Goal: Task Accomplishment & Management: Manage account settings

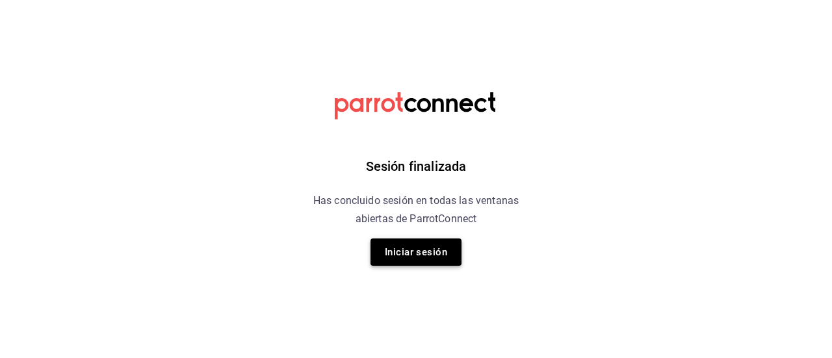
click at [398, 252] on button "Iniciar sesión" at bounding box center [415, 251] width 91 height 27
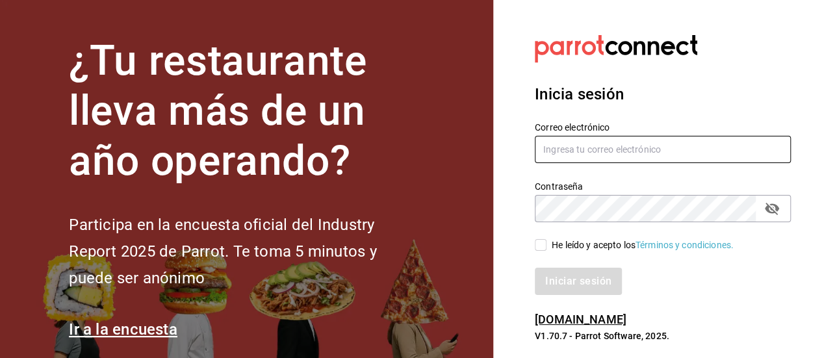
click at [613, 147] on input "text" at bounding box center [663, 149] width 256 height 27
click at [615, 153] on input "[EMAIL_ADDRESS][DOMAIN_NAME]" at bounding box center [663, 149] width 256 height 27
type input "[EMAIL_ADDRESS][DOMAIN_NAME]"
click at [543, 248] on input "He leído y acepto los Términos y condiciones." at bounding box center [541, 245] width 12 height 12
checkbox input "true"
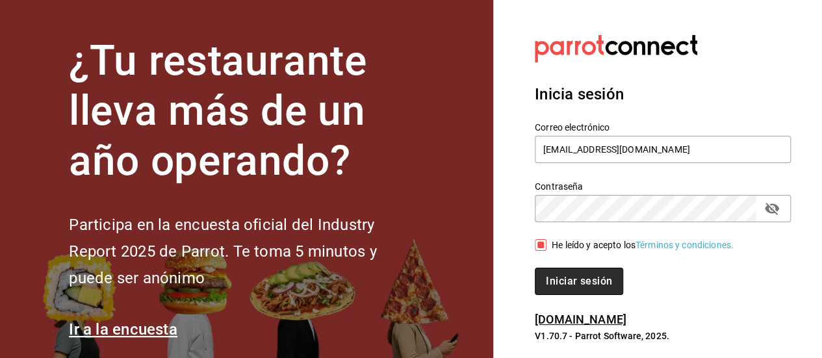
click at [559, 275] on button "Iniciar sesión" at bounding box center [579, 281] width 88 height 27
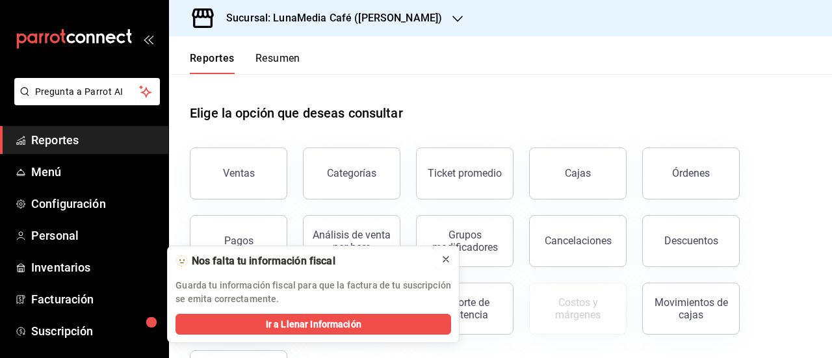
click at [444, 257] on icon at bounding box center [445, 259] width 5 height 5
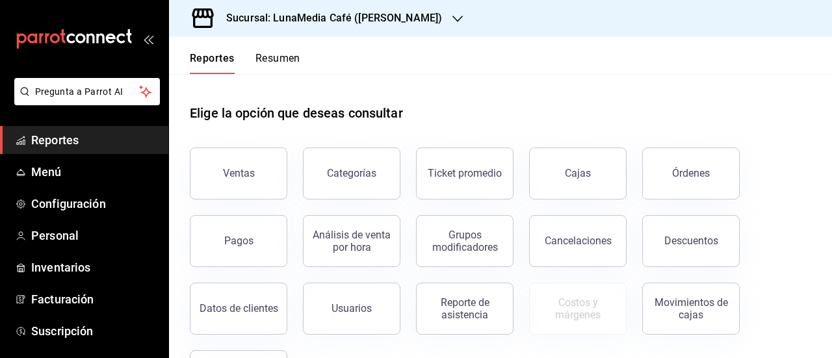
scroll to position [64, 0]
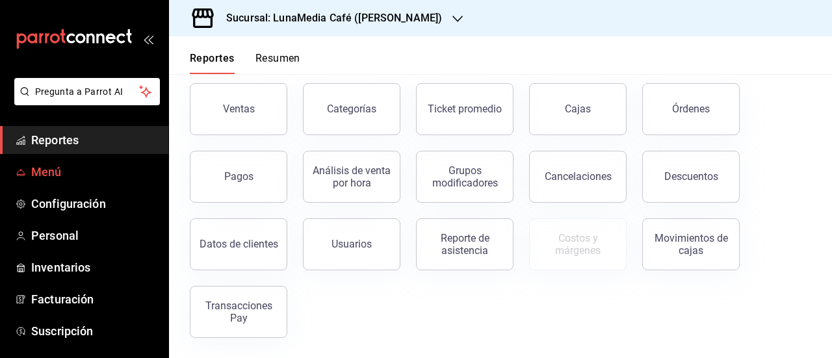
click at [112, 168] on span "Menú" at bounding box center [94, 172] width 127 height 18
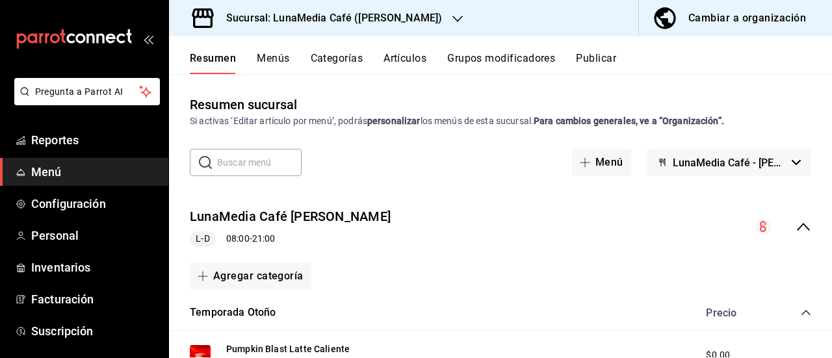
click at [605, 64] on button "Publicar" at bounding box center [596, 63] width 40 height 22
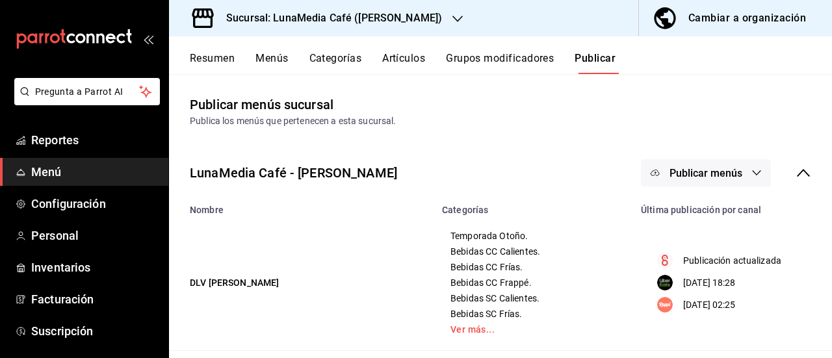
click at [724, 175] on span "Publicar menús" at bounding box center [705, 173] width 73 height 12
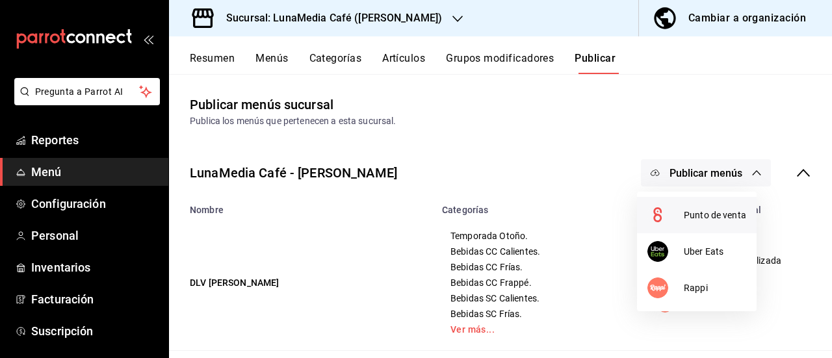
click at [687, 220] on span "Punto de venta" at bounding box center [714, 216] width 62 height 14
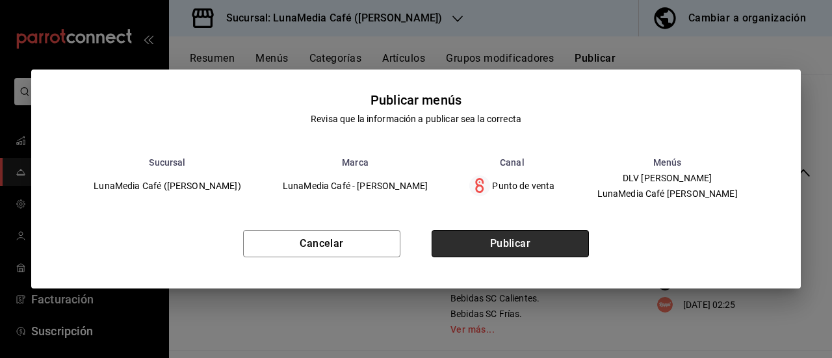
click at [534, 257] on button "Publicar" at bounding box center [509, 243] width 157 height 27
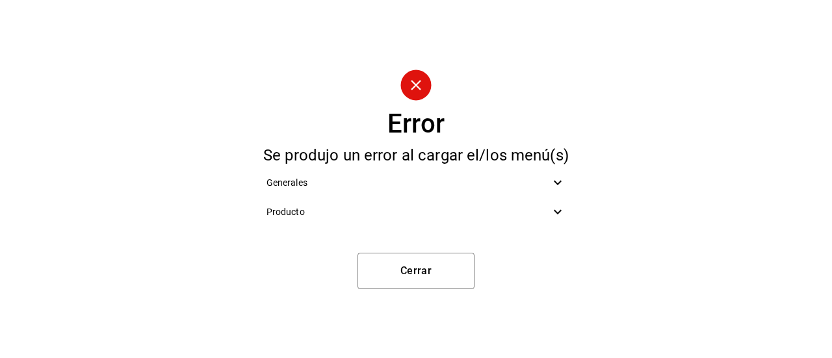
click at [563, 189] on icon at bounding box center [558, 183] width 16 height 16
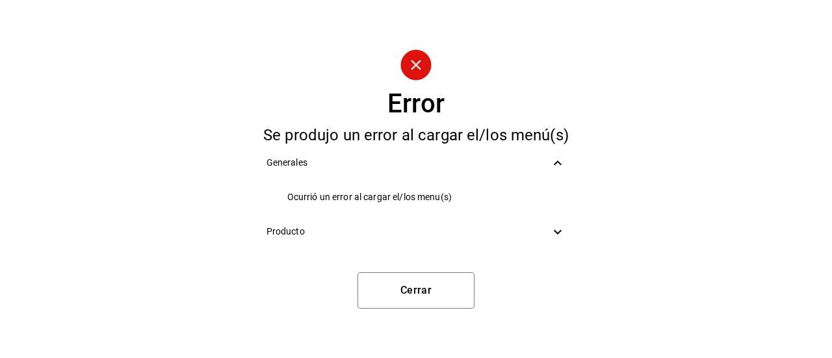
click at [561, 171] on div "Generales" at bounding box center [416, 162] width 320 height 29
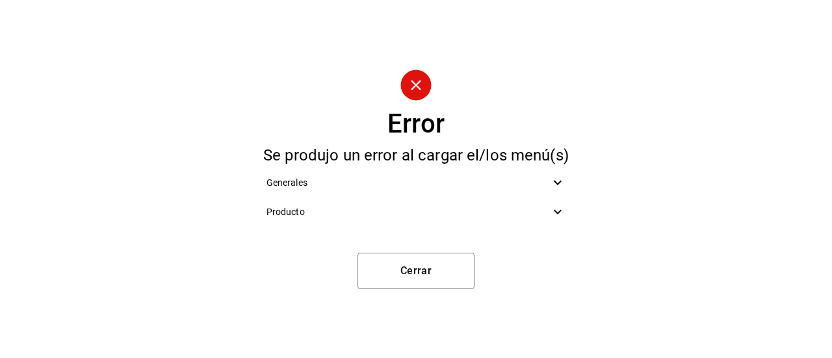
click at [558, 212] on icon at bounding box center [557, 212] width 8 height 5
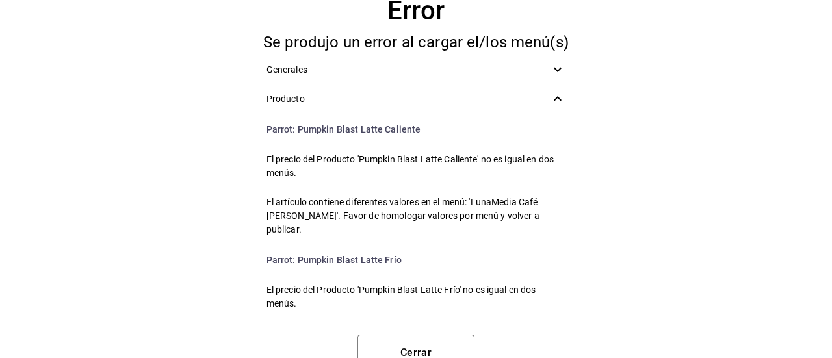
scroll to position [195, 0]
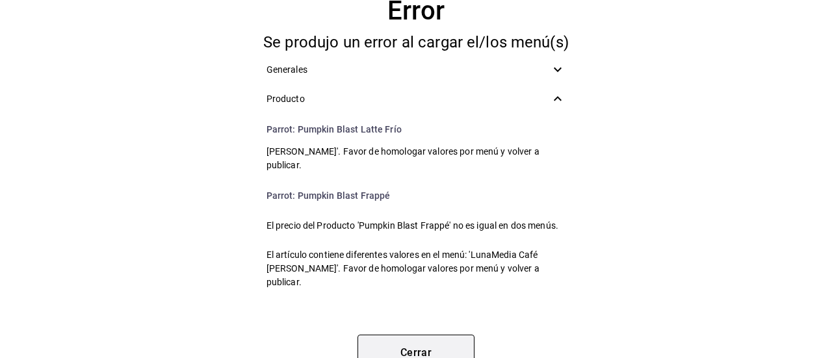
click at [392, 346] on button "Cerrar" at bounding box center [415, 353] width 117 height 36
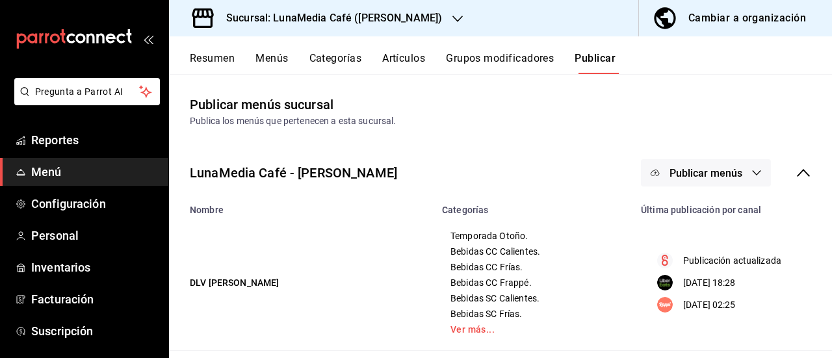
click at [220, 68] on button "Resumen" at bounding box center [212, 63] width 45 height 22
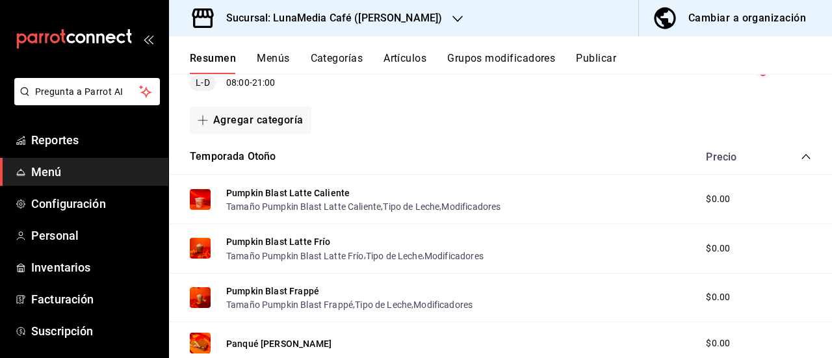
scroll to position [325, 0]
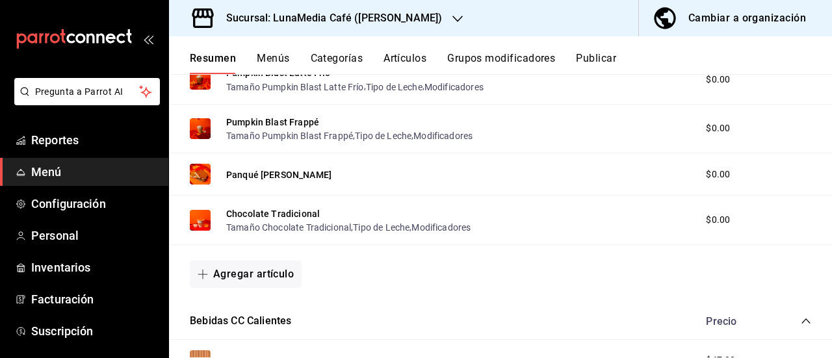
click at [452, 23] on icon "button" at bounding box center [457, 19] width 10 height 10
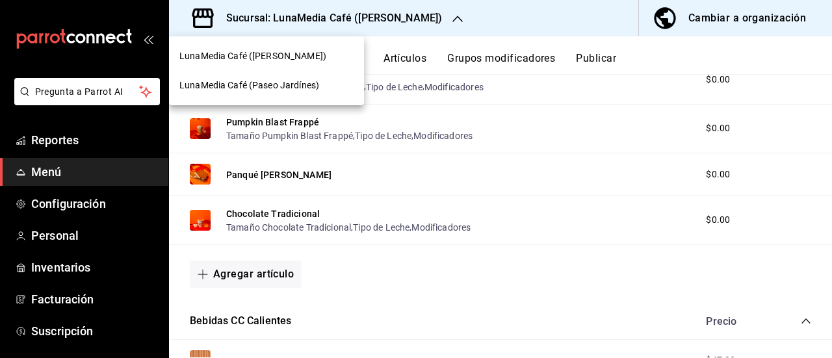
click at [311, 90] on span "LunaMedia Café (Paseo Jardínes)" at bounding box center [249, 86] width 140 height 14
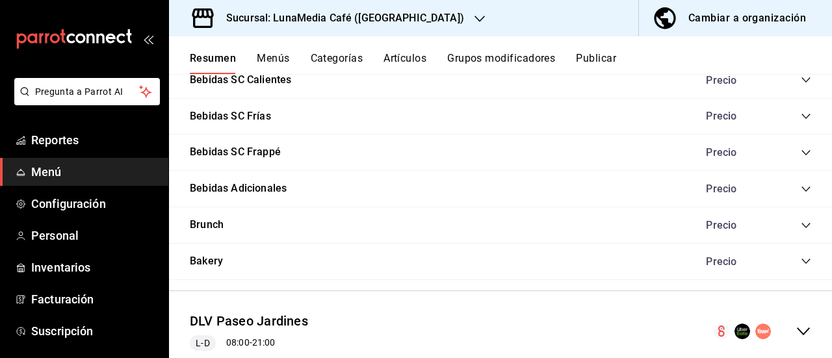
scroll to position [1243, 0]
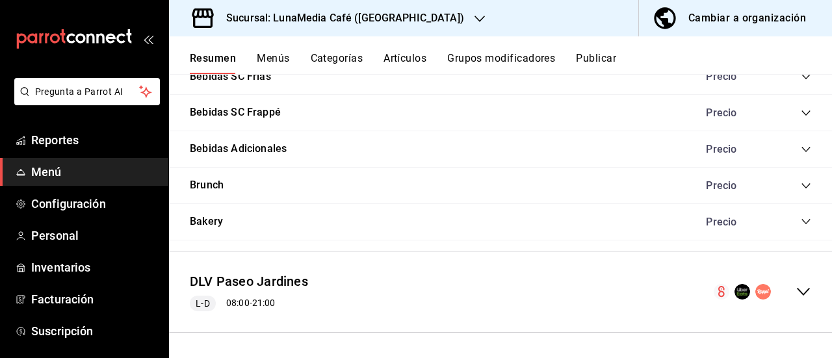
click at [796, 294] on icon "collapse-menu-row" at bounding box center [802, 292] width 13 height 8
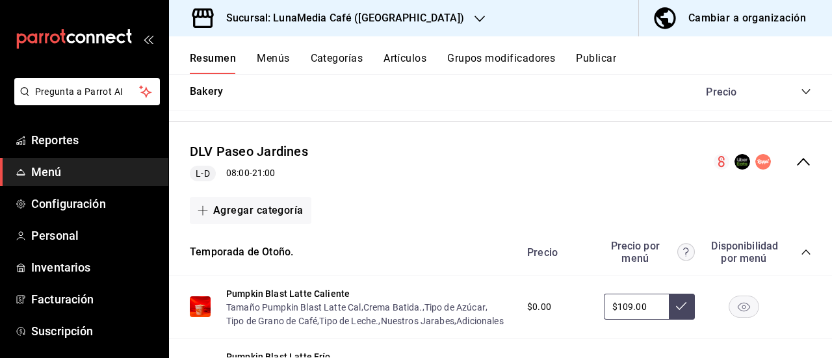
scroll to position [1503, 0]
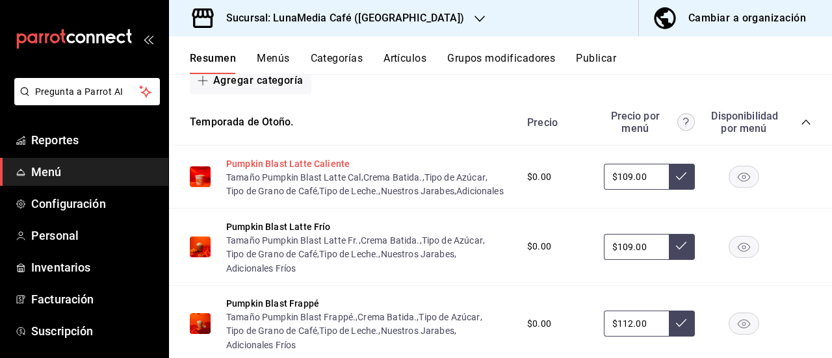
click at [319, 163] on button "Pumpkin Blast Latte Caliente" at bounding box center [287, 163] width 123 height 13
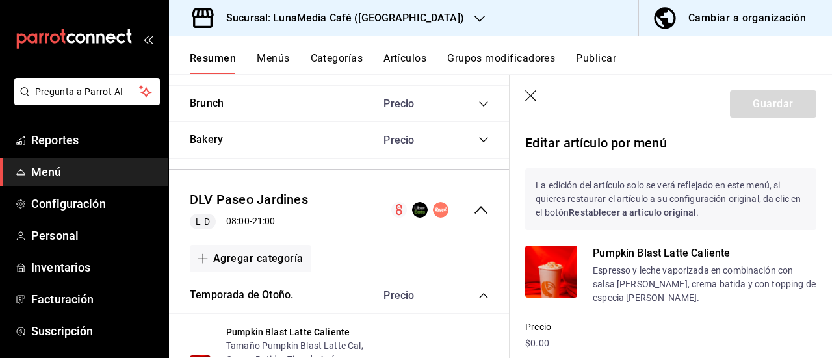
click at [533, 103] on icon "button" at bounding box center [531, 96] width 13 height 13
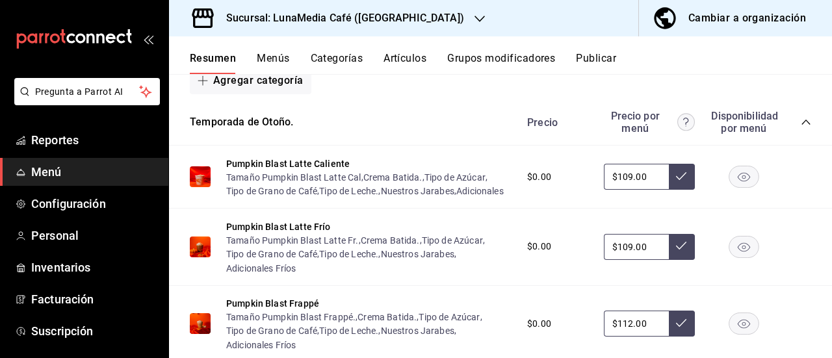
click at [269, 58] on button "Menús" at bounding box center [273, 63] width 32 height 22
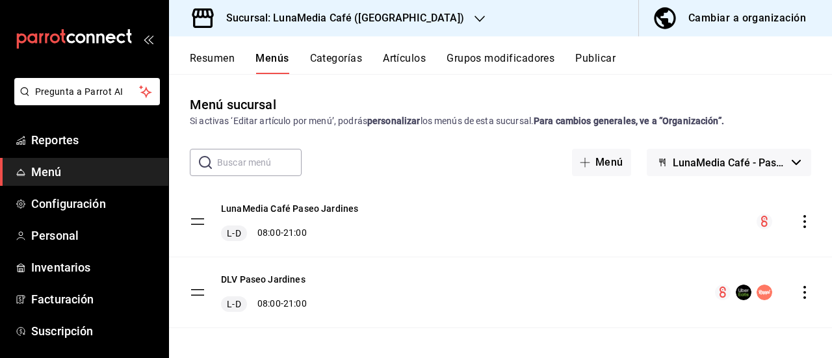
scroll to position [6, 0]
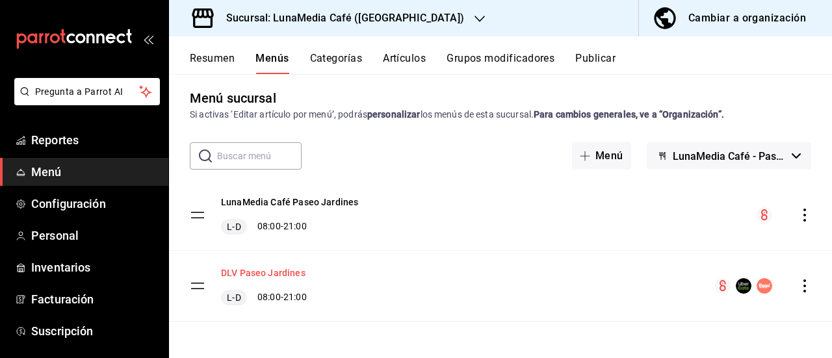
click at [241, 270] on button "DLV Paseo Jardines" at bounding box center [263, 272] width 84 height 13
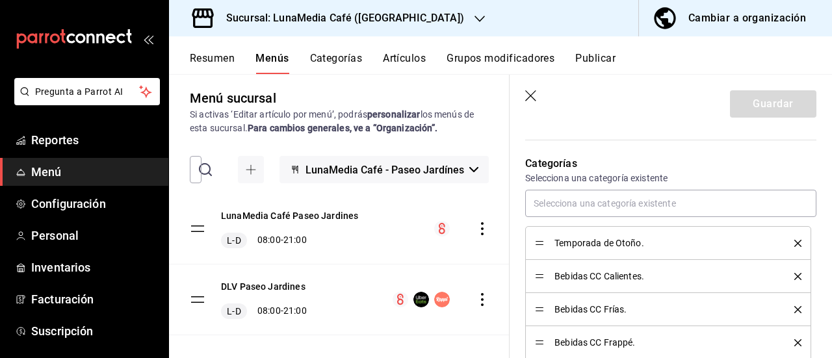
scroll to position [325, 0]
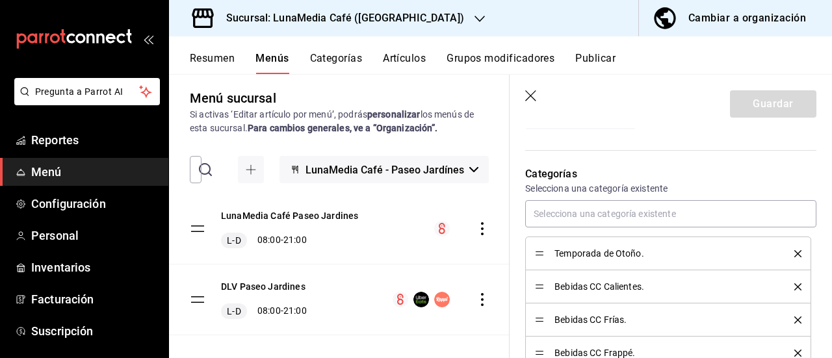
click at [530, 99] on icon "button" at bounding box center [531, 96] width 13 height 13
checkbox input "false"
type input "1758699945450"
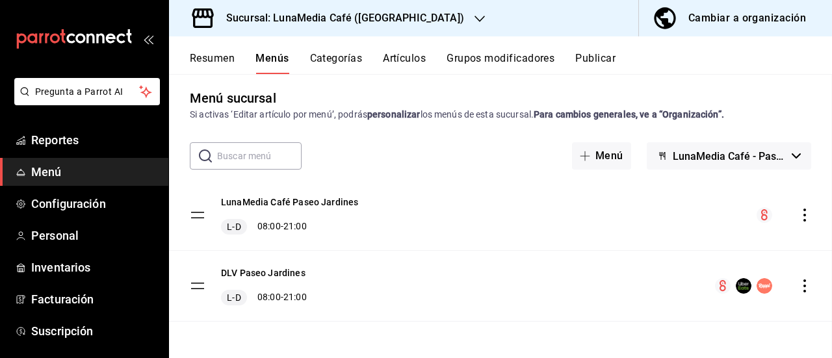
checkbox input "false"
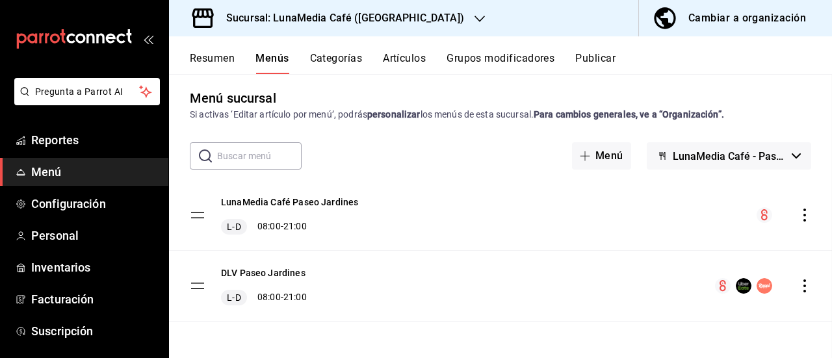
checkbox input "false"
click at [328, 62] on button "Categorías" at bounding box center [336, 63] width 53 height 22
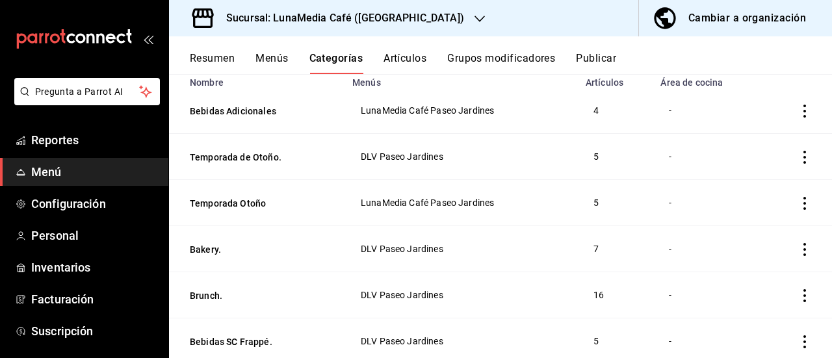
scroll to position [100, 0]
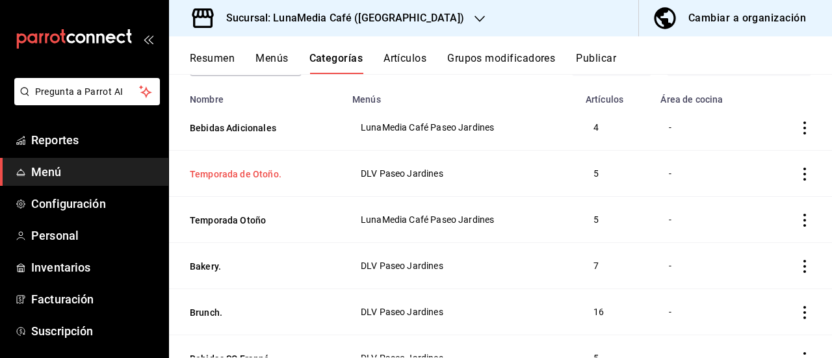
click at [235, 176] on button "Temporada de Otoño." at bounding box center [255, 174] width 130 height 13
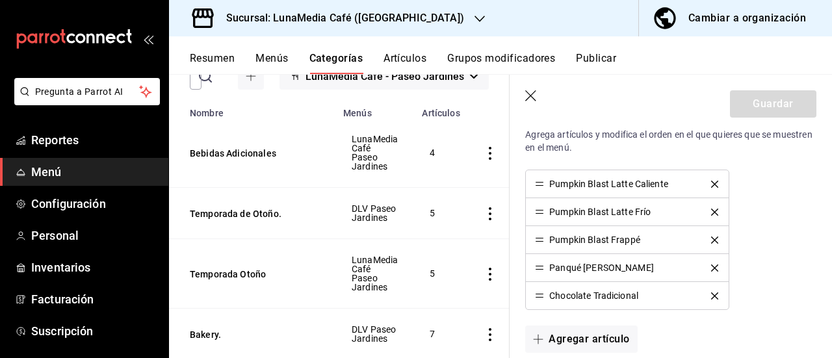
scroll to position [325, 0]
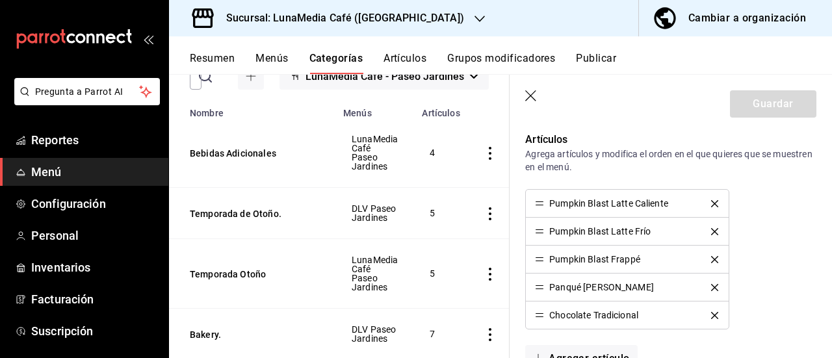
click at [531, 95] on icon "button" at bounding box center [530, 95] width 11 height 11
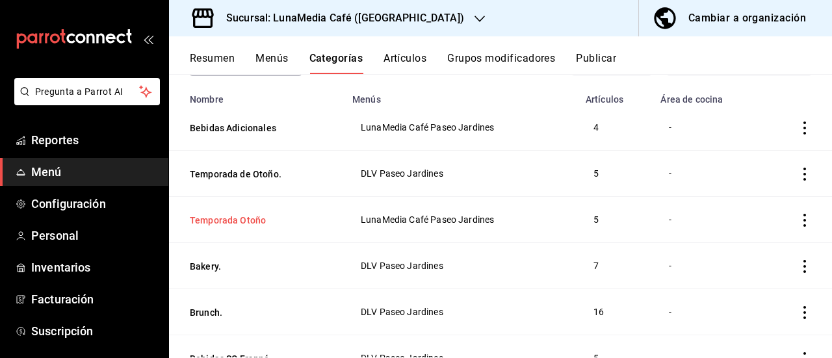
click at [236, 218] on button "Temporada Otoño" at bounding box center [255, 220] width 130 height 13
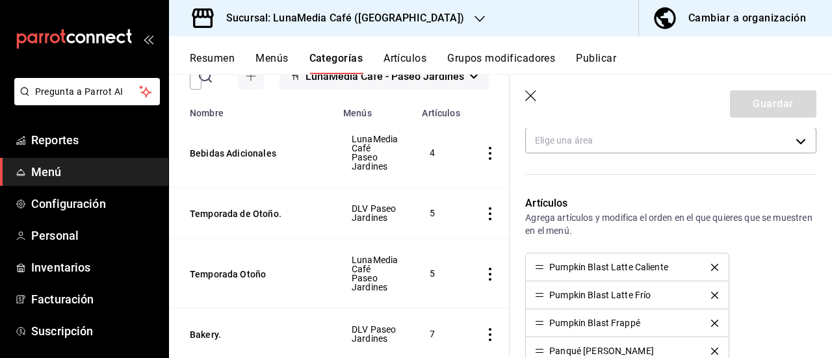
scroll to position [260, 0]
click at [527, 97] on icon "button" at bounding box center [531, 96] width 13 height 13
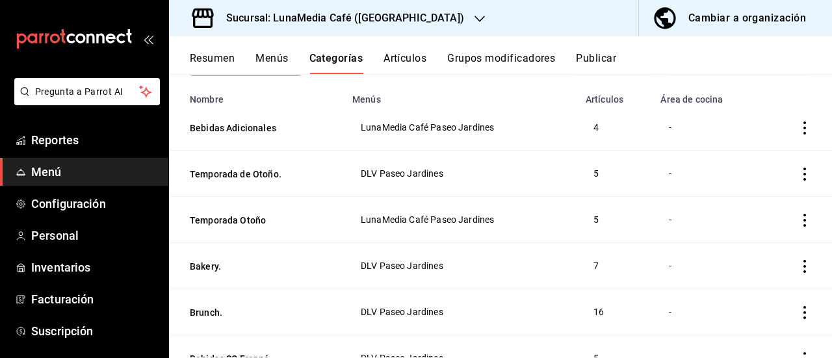
click at [474, 16] on icon "button" at bounding box center [479, 19] width 10 height 10
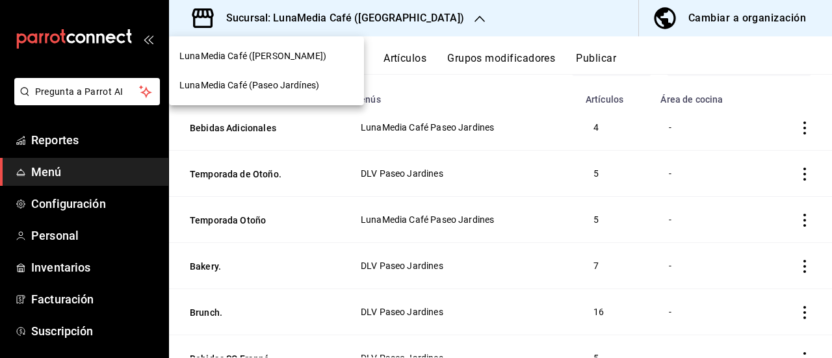
click at [281, 53] on span "LunaMedia Café ([PERSON_NAME])" at bounding box center [252, 56] width 147 height 14
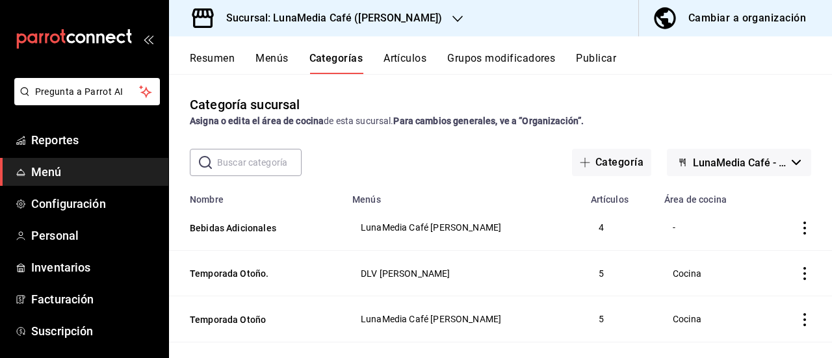
click at [277, 57] on button "Menús" at bounding box center [271, 63] width 32 height 22
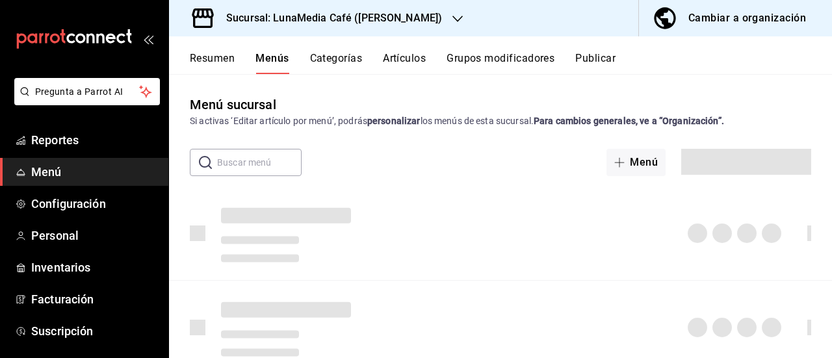
click at [327, 57] on button "Categorías" at bounding box center [336, 63] width 53 height 22
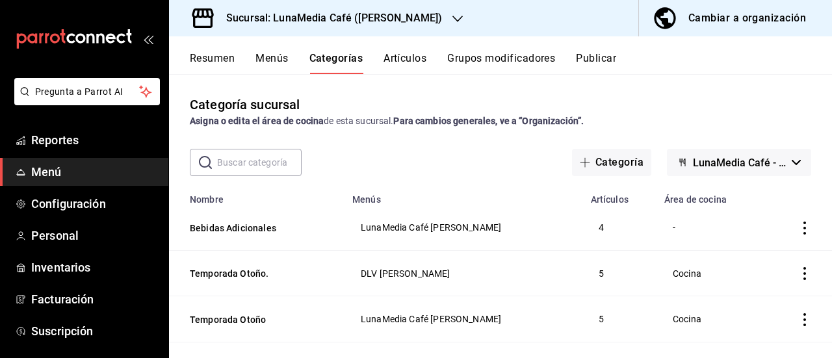
scroll to position [65, 0]
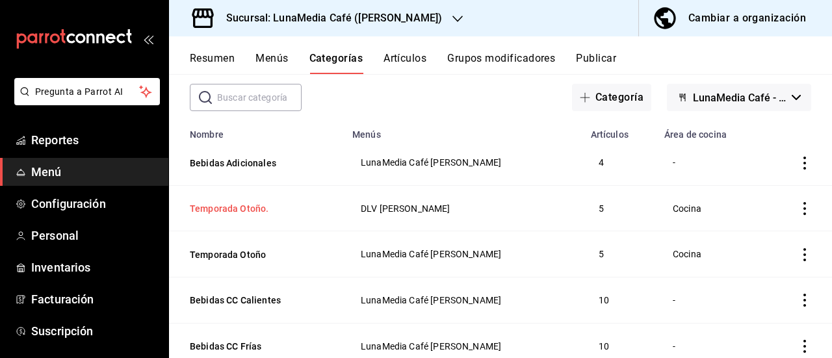
click at [235, 207] on button "Temporada Otoño." at bounding box center [255, 208] width 130 height 13
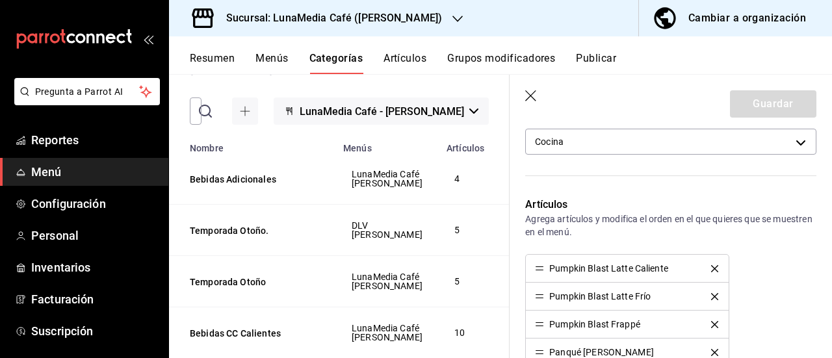
scroll to position [195, 0]
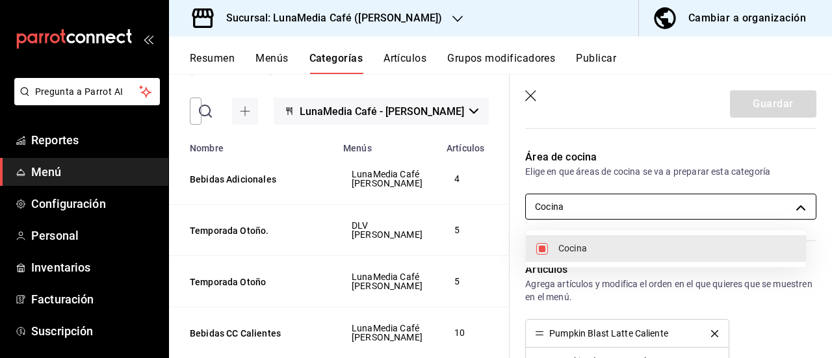
click at [644, 208] on body "Pregunta a Parrot AI Reportes Menú Configuración Personal Inventarios Facturaci…" at bounding box center [416, 179] width 832 height 358
click at [539, 251] on input "checkbox" at bounding box center [542, 249] width 12 height 12
checkbox input "false"
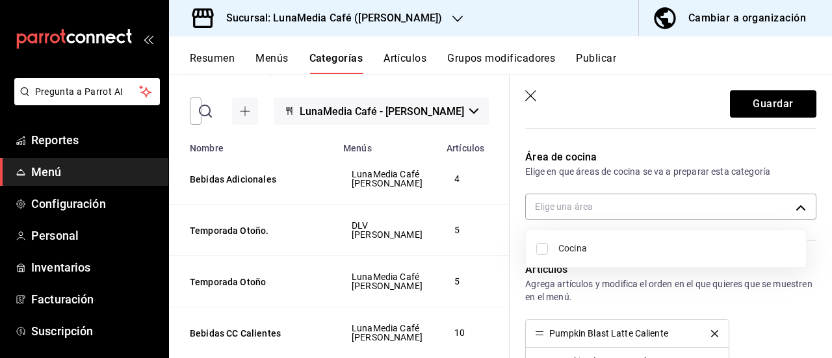
click at [778, 111] on div at bounding box center [416, 179] width 832 height 358
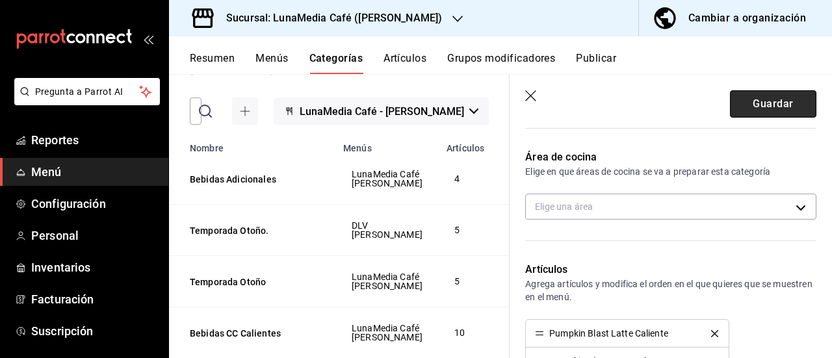
click at [747, 111] on button "Guardar" at bounding box center [773, 103] width 86 height 27
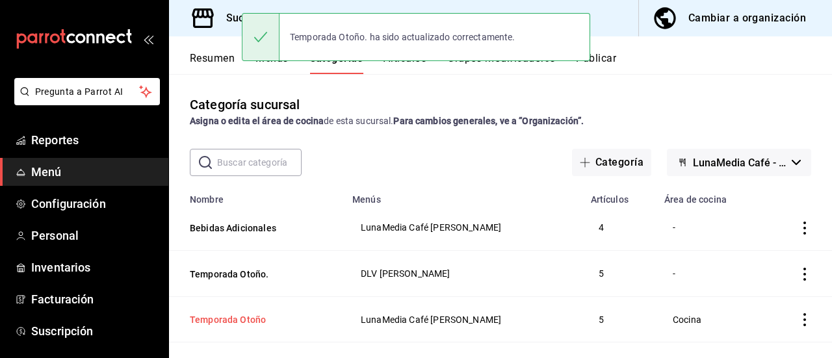
click at [234, 319] on button "Temporada Otoño" at bounding box center [255, 319] width 130 height 13
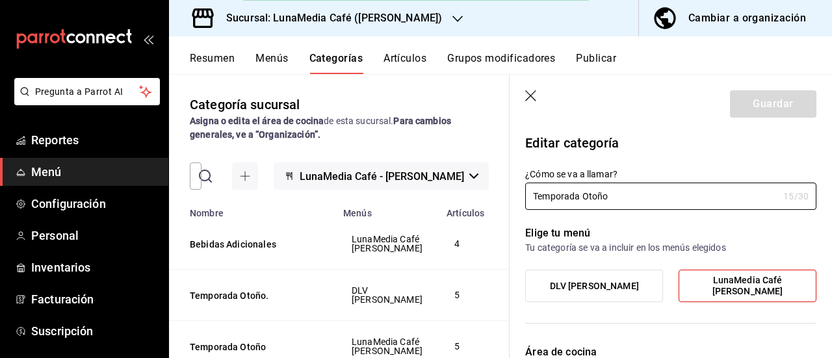
type input "740fddc0-b5ed-4af1-b7d3-f1b5c7b35db1"
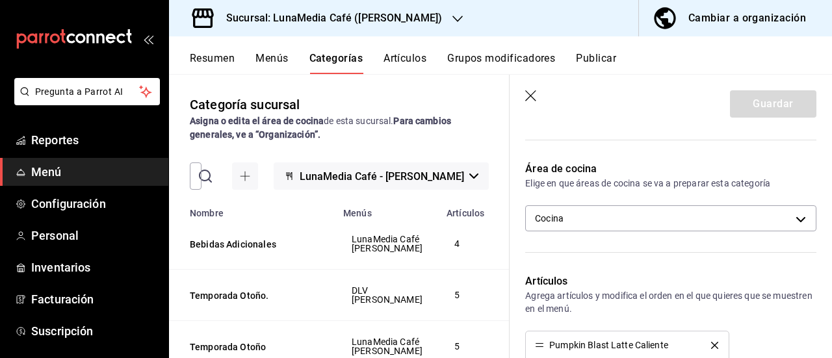
scroll to position [130, 0]
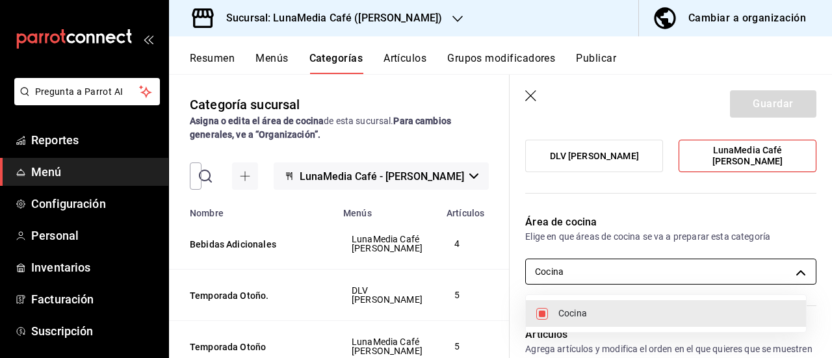
click at [587, 277] on body "Pregunta a Parrot AI Reportes Menú Configuración Personal Inventarios Facturaci…" at bounding box center [416, 179] width 832 height 358
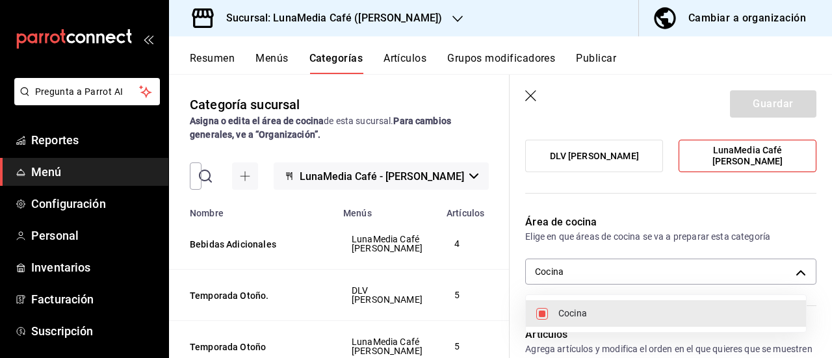
click at [540, 310] on input "checkbox" at bounding box center [542, 314] width 12 height 12
checkbox input "false"
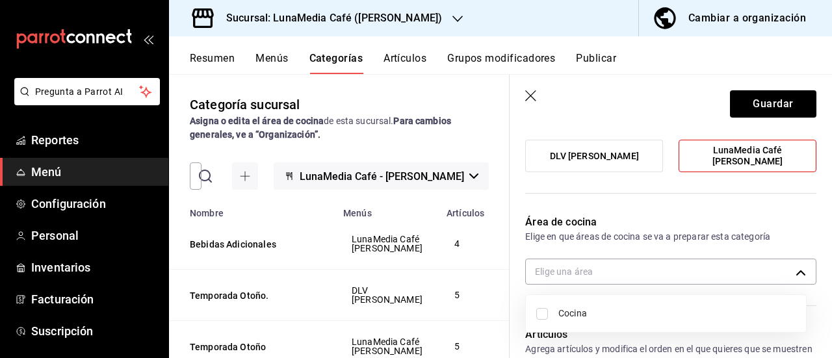
click at [775, 105] on div at bounding box center [416, 179] width 832 height 358
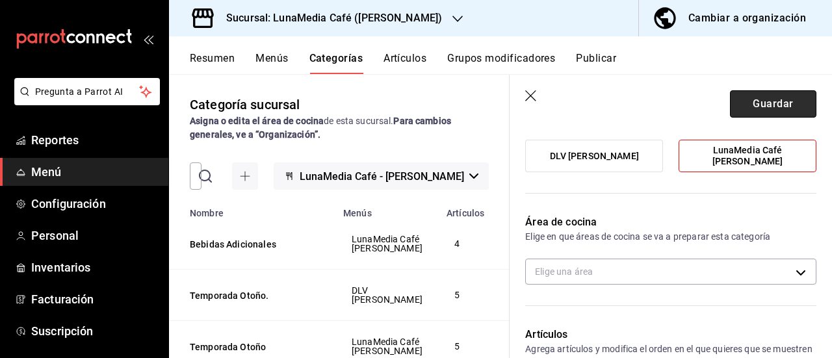
click at [765, 110] on button "Guardar" at bounding box center [773, 103] width 86 height 27
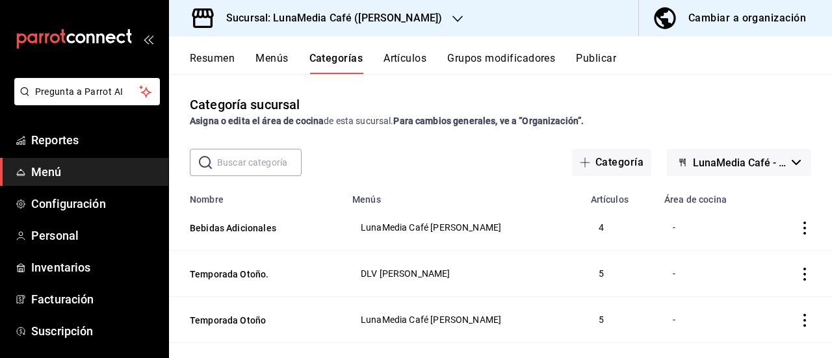
click at [724, 117] on div "Asigna o edita el área de cocina de esta sucursal. Para cambios generales, ve a…" at bounding box center [500, 121] width 621 height 14
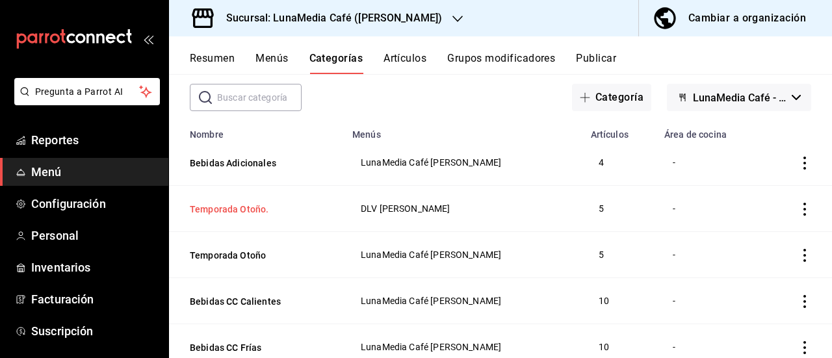
click at [225, 208] on button "Temporada Otoño." at bounding box center [255, 209] width 130 height 13
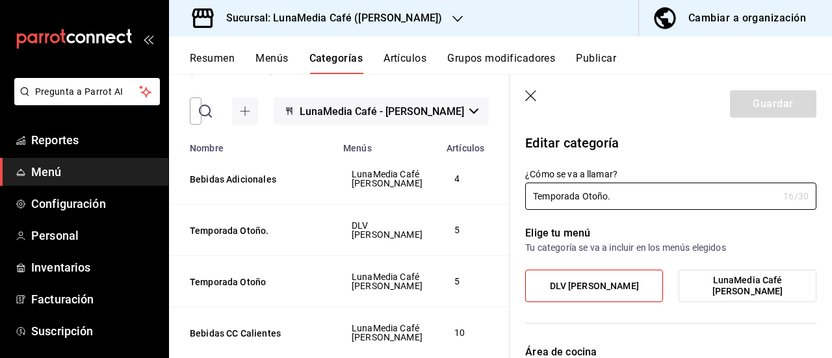
click at [523, 93] on header "Guardar" at bounding box center [670, 101] width 322 height 53
click at [535, 97] on icon "button" at bounding box center [531, 96] width 13 height 13
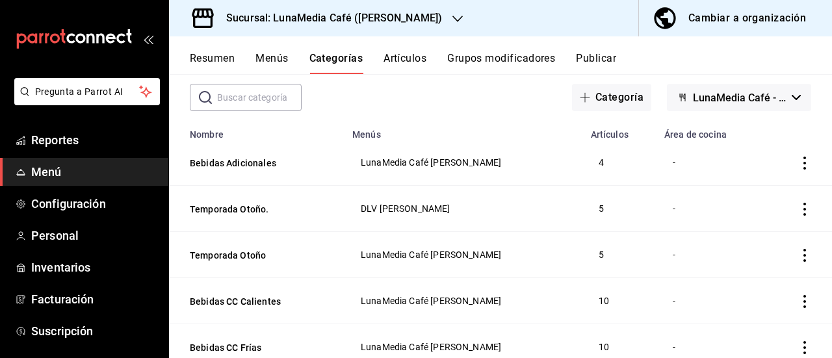
click at [198, 53] on button "Resumen" at bounding box center [212, 63] width 45 height 22
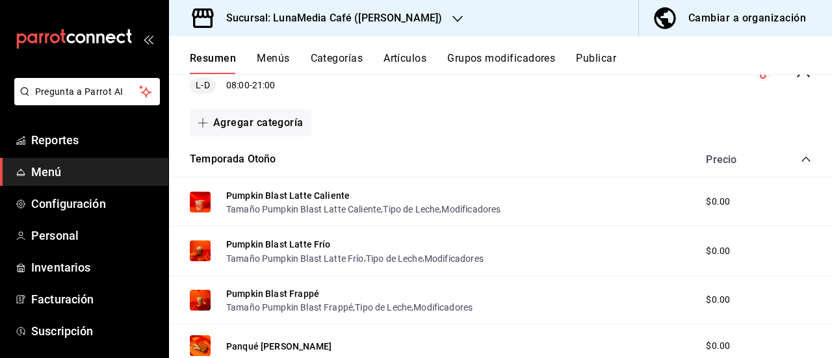
scroll to position [65, 0]
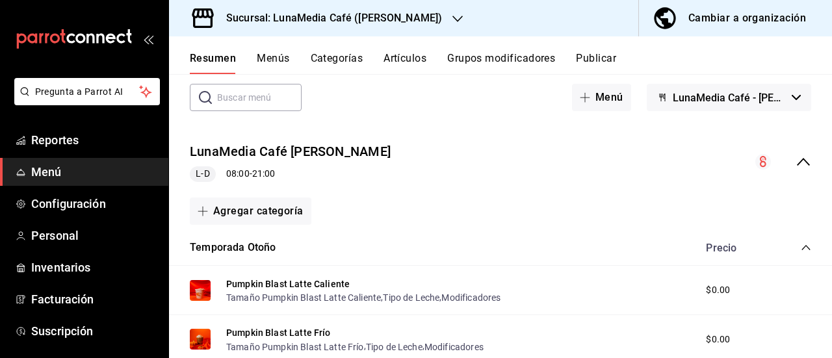
click at [795, 160] on icon "collapse-menu-row" at bounding box center [803, 162] width 16 height 16
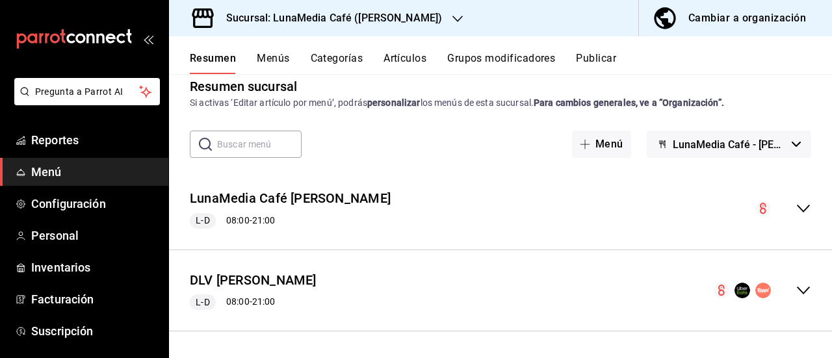
scroll to position [17, 0]
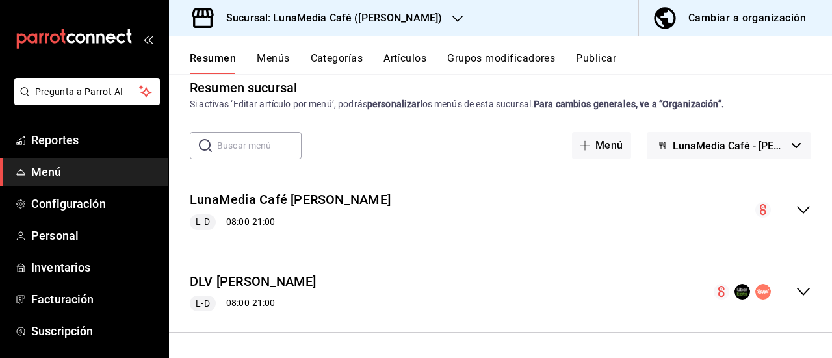
click at [599, 65] on button "Publicar" at bounding box center [596, 63] width 40 height 22
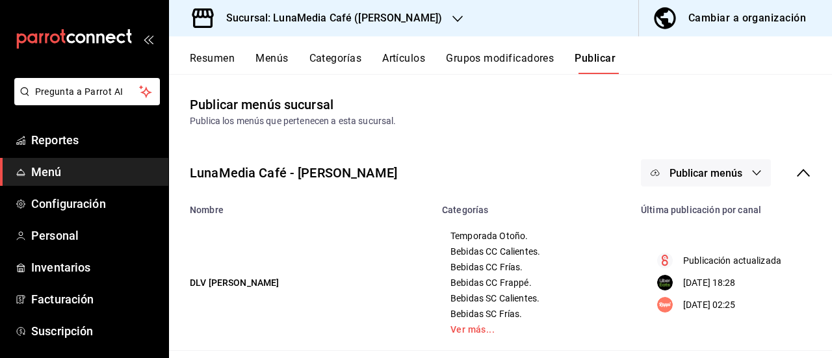
click at [721, 180] on button "Publicar menús" at bounding box center [706, 172] width 130 height 27
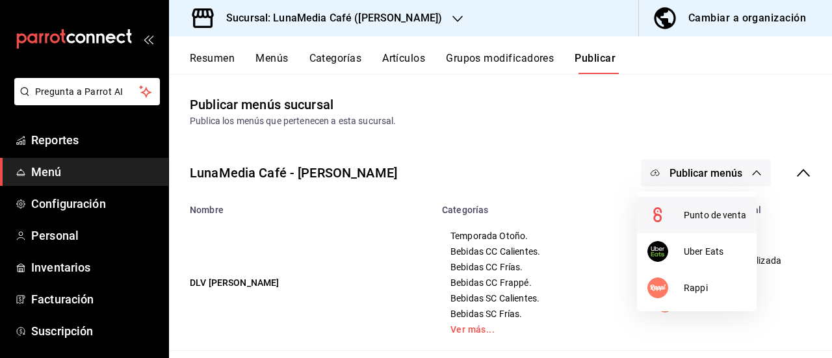
click at [683, 218] on div at bounding box center [665, 215] width 36 height 21
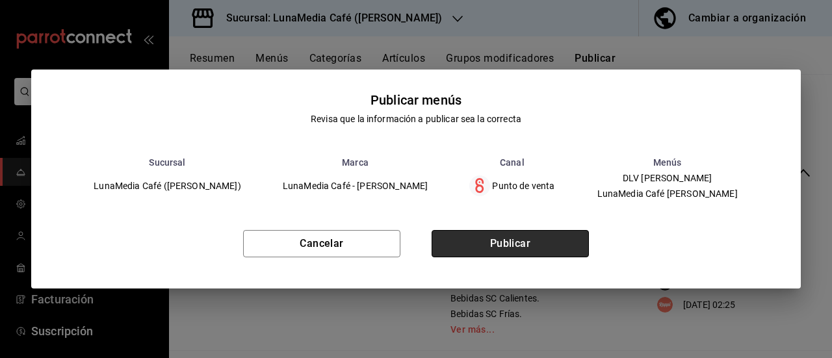
click at [492, 238] on button "Publicar" at bounding box center [509, 243] width 157 height 27
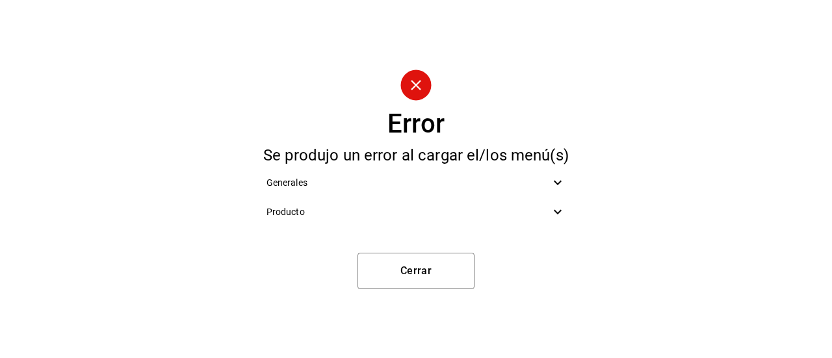
click at [298, 218] on span "Producto" at bounding box center [408, 212] width 284 height 14
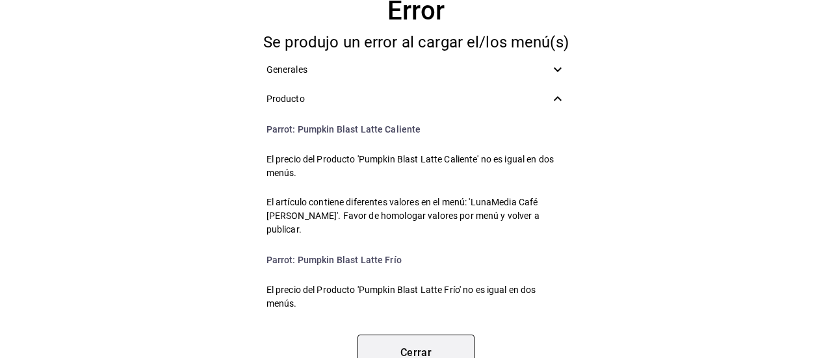
click at [409, 340] on button "Cerrar" at bounding box center [415, 353] width 117 height 36
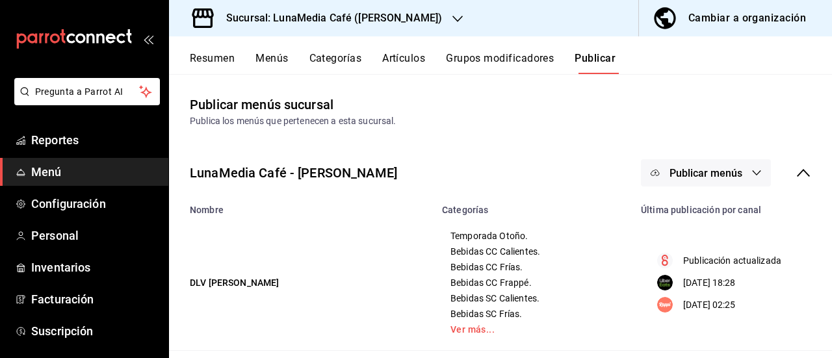
click at [205, 63] on button "Resumen" at bounding box center [212, 63] width 45 height 22
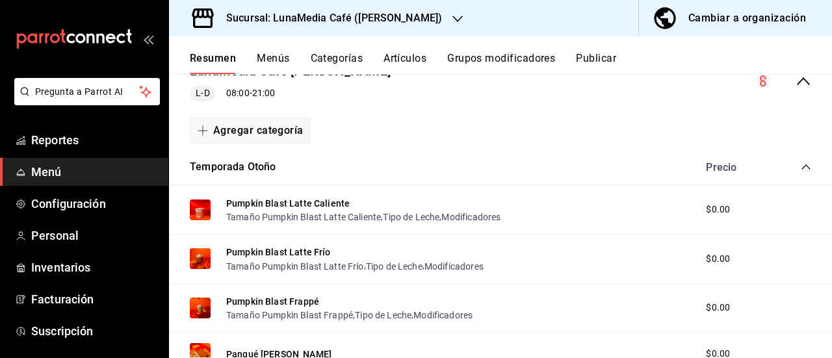
scroll to position [130, 0]
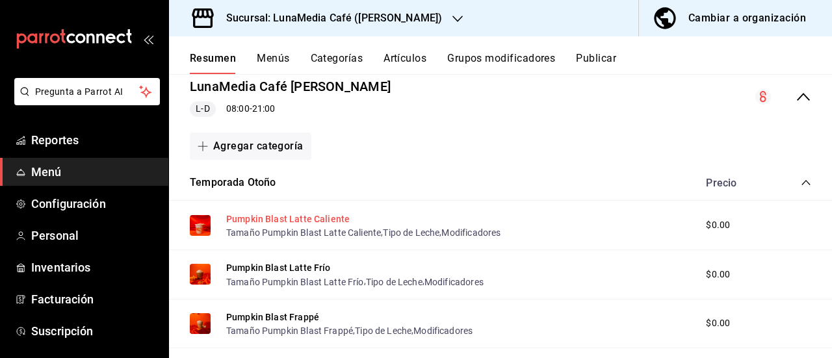
click at [307, 214] on button "Pumpkin Blast Latte Caliente" at bounding box center [287, 218] width 123 height 13
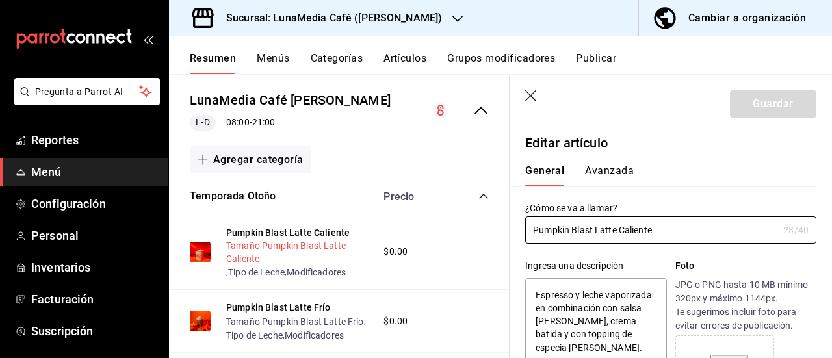
type textarea "x"
type input "$0.00"
type textarea "x"
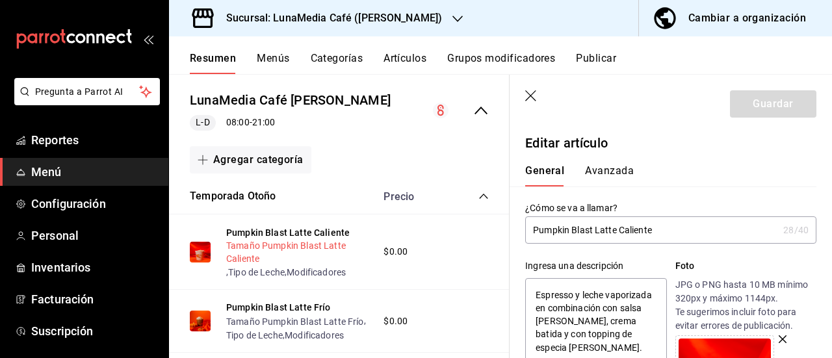
click at [262, 241] on button "Tamaño Pumpkin Blast Latte Caliente" at bounding box center [298, 252] width 144 height 26
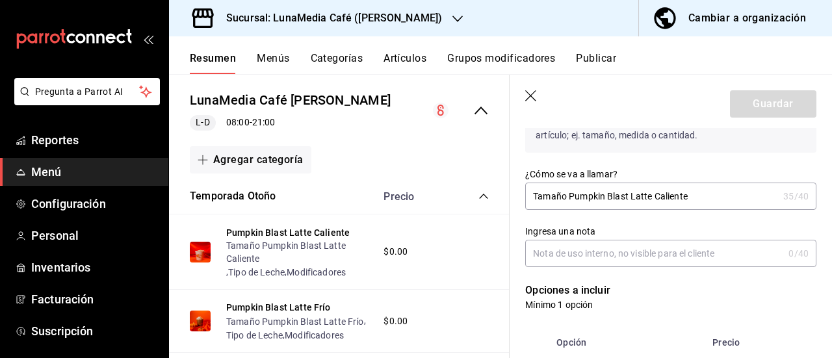
scroll to position [260, 0]
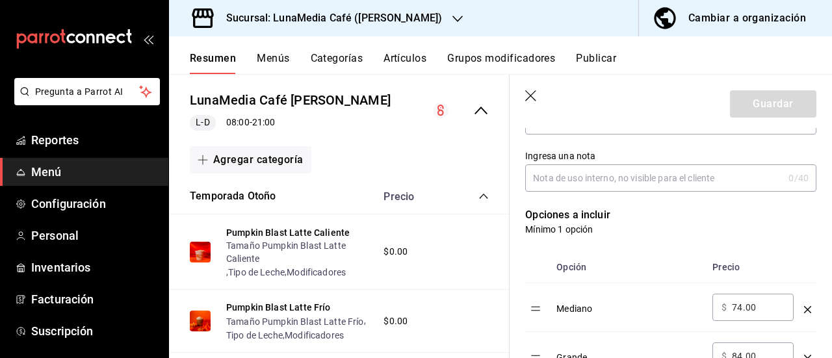
click at [527, 100] on icon "button" at bounding box center [531, 96] width 13 height 13
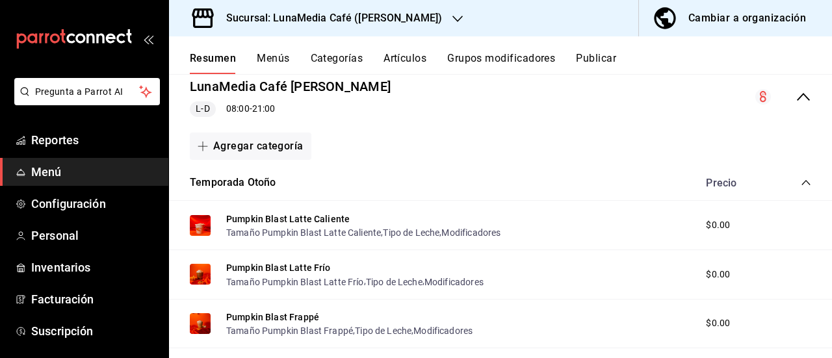
click at [795, 102] on icon "collapse-menu-row" at bounding box center [803, 97] width 16 height 16
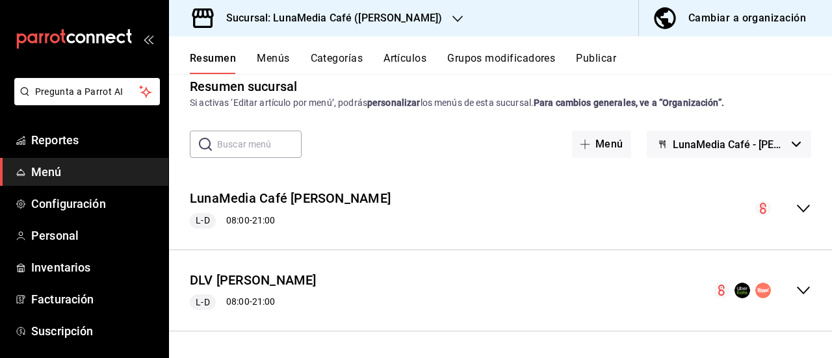
scroll to position [17, 0]
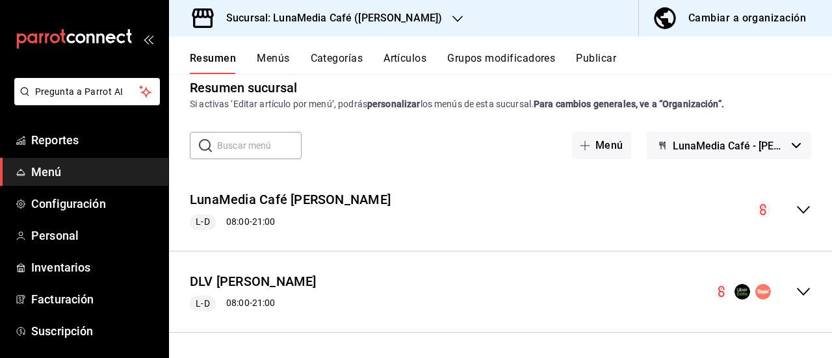
click at [796, 286] on icon "collapse-menu-row" at bounding box center [803, 292] width 16 height 16
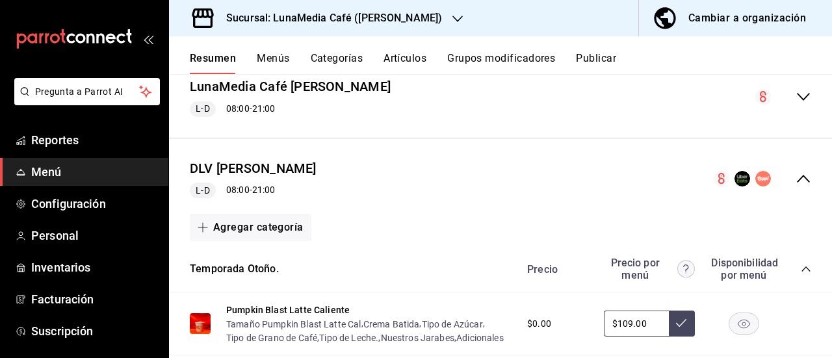
scroll to position [260, 0]
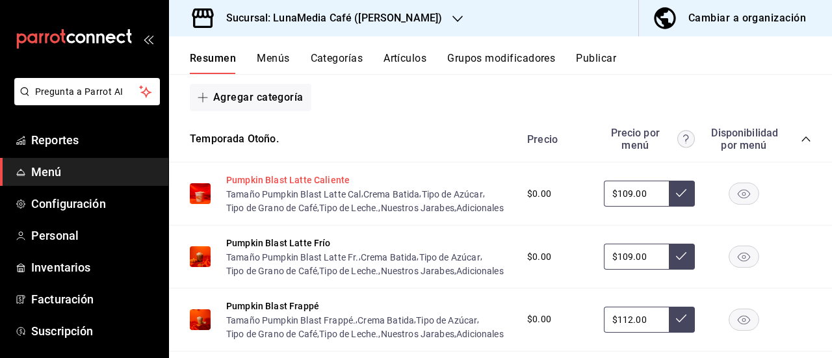
click at [314, 180] on button "Pumpkin Blast Latte Caliente" at bounding box center [287, 179] width 123 height 13
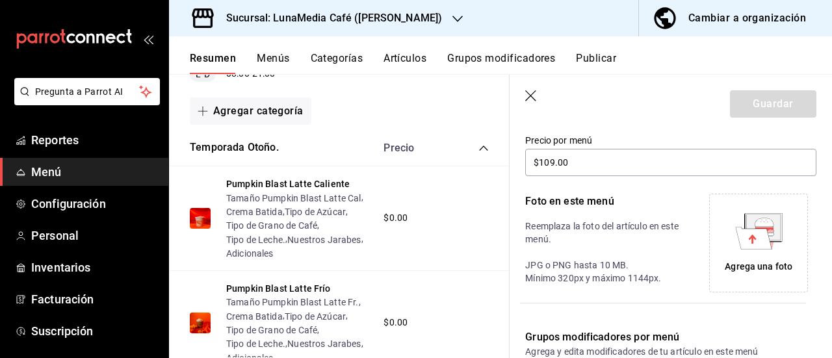
scroll to position [203, 0]
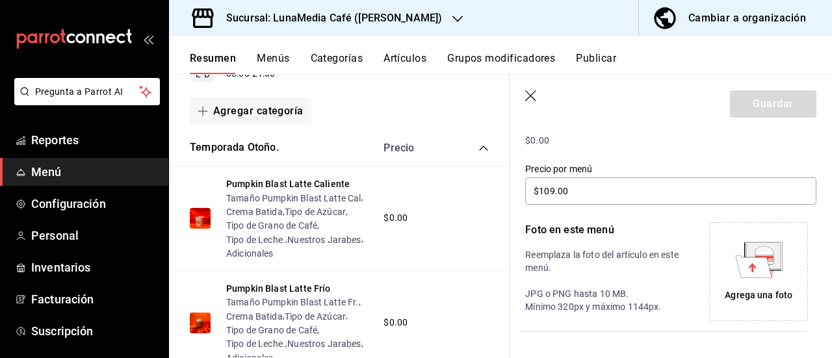
click at [526, 95] on icon "button" at bounding box center [531, 96] width 13 height 13
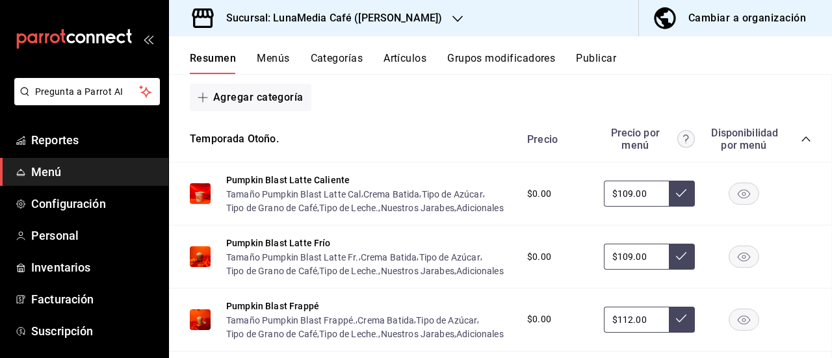
scroll to position [187, 0]
click at [676, 194] on icon at bounding box center [681, 193] width 10 height 10
click at [621, 201] on input "$109.00" at bounding box center [636, 194] width 65 height 26
type input "$109.00"
click at [676, 198] on icon at bounding box center [681, 193] width 10 height 10
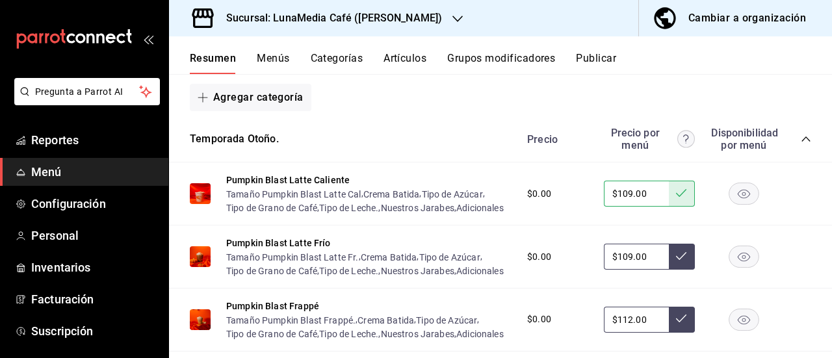
click at [591, 57] on button "Publicar" at bounding box center [596, 63] width 40 height 22
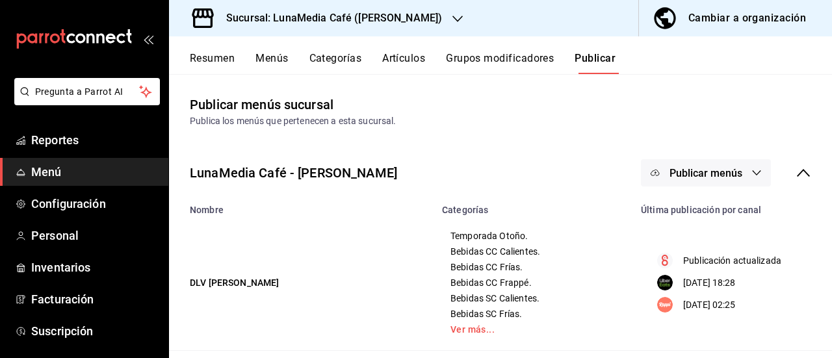
click at [720, 175] on span "Publicar menús" at bounding box center [705, 173] width 73 height 12
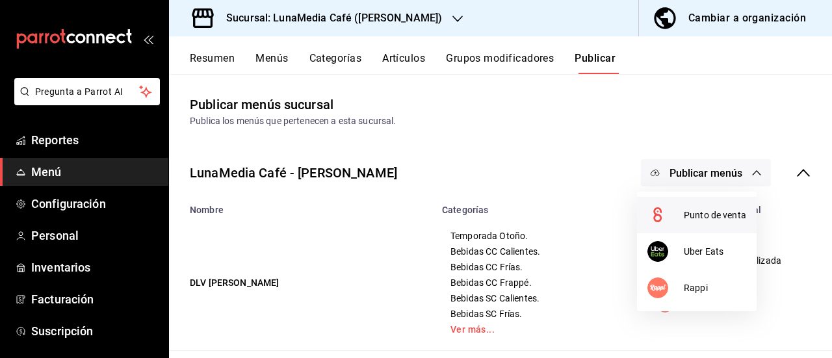
click at [682, 215] on div at bounding box center [665, 215] width 36 height 21
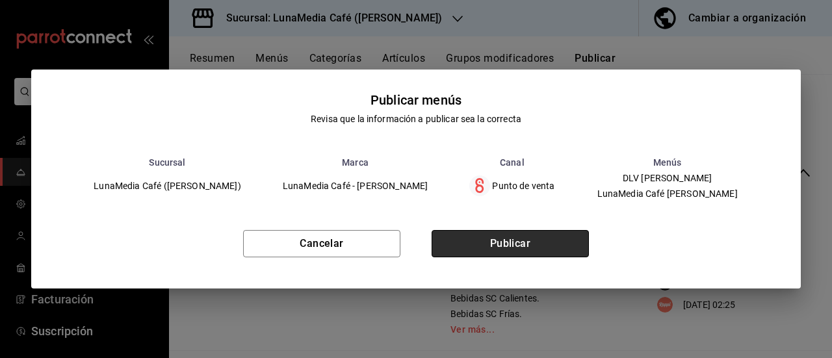
click at [539, 257] on button "Publicar" at bounding box center [509, 243] width 157 height 27
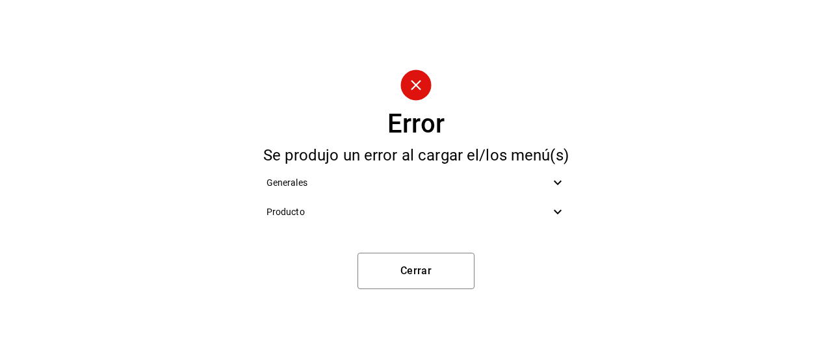
click at [544, 203] on div "Producto" at bounding box center [416, 211] width 320 height 29
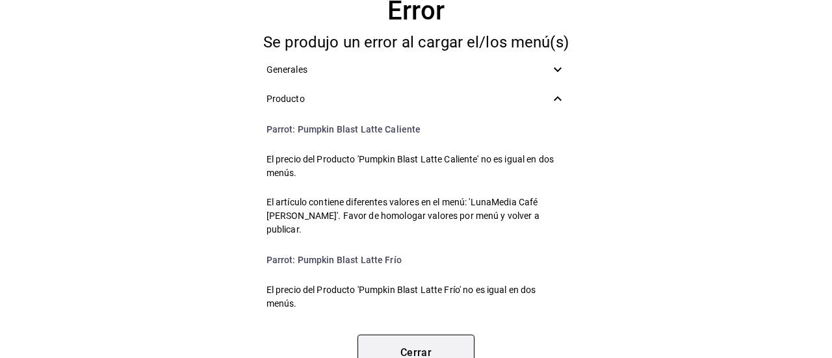
click at [385, 349] on button "Cerrar" at bounding box center [415, 353] width 117 height 36
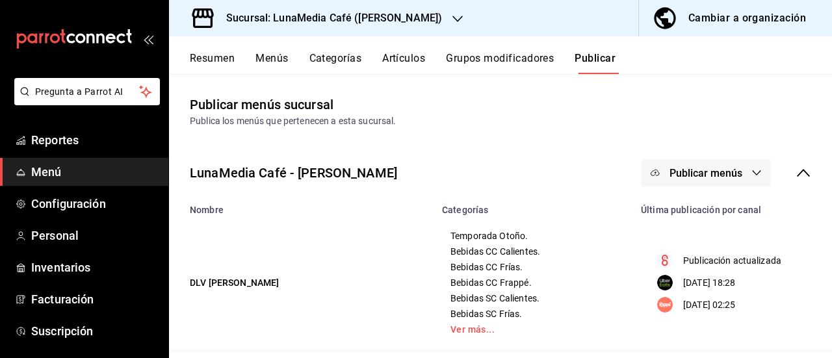
click at [200, 57] on button "Resumen" at bounding box center [212, 63] width 45 height 22
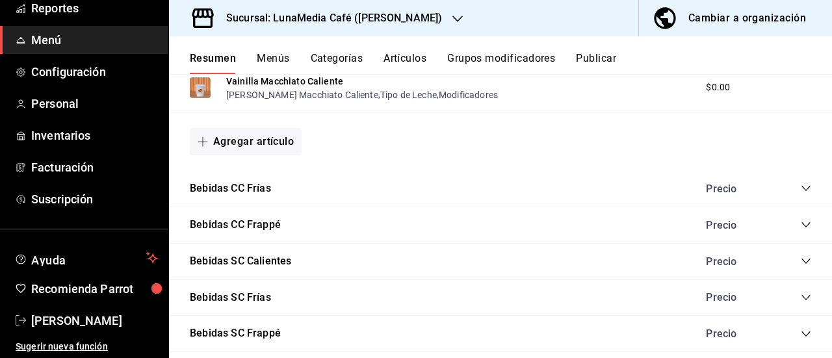
scroll to position [1039, 0]
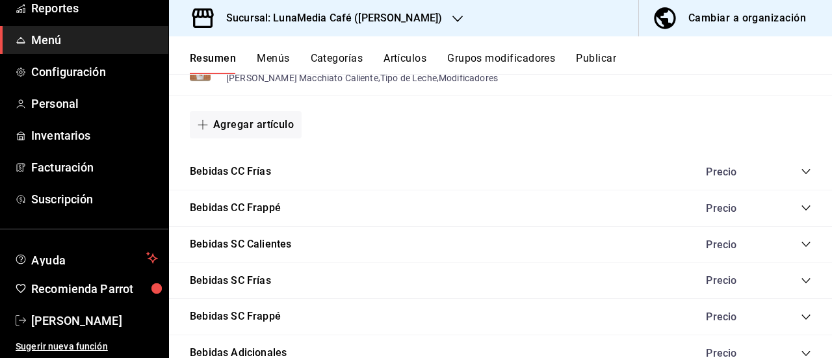
click at [801, 175] on div "Bebidas CC [PERSON_NAME]" at bounding box center [500, 172] width 663 height 36
click at [801, 173] on icon "collapse-category-row" at bounding box center [805, 171] width 8 height 5
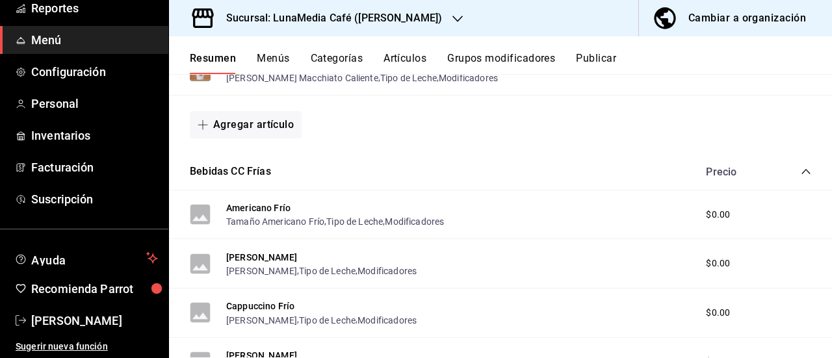
click at [800, 175] on icon "collapse-category-row" at bounding box center [805, 171] width 10 height 10
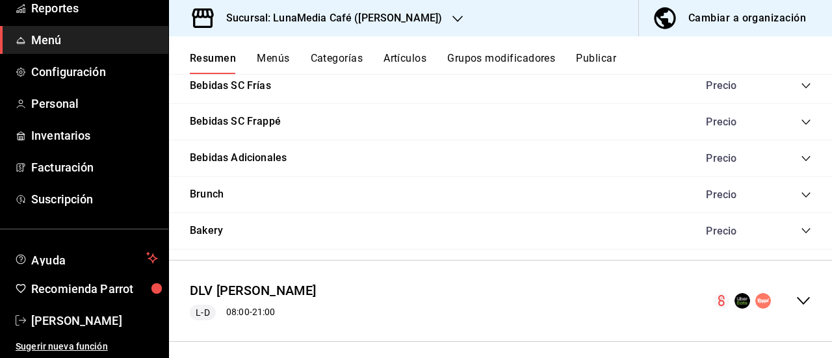
scroll to position [1243, 0]
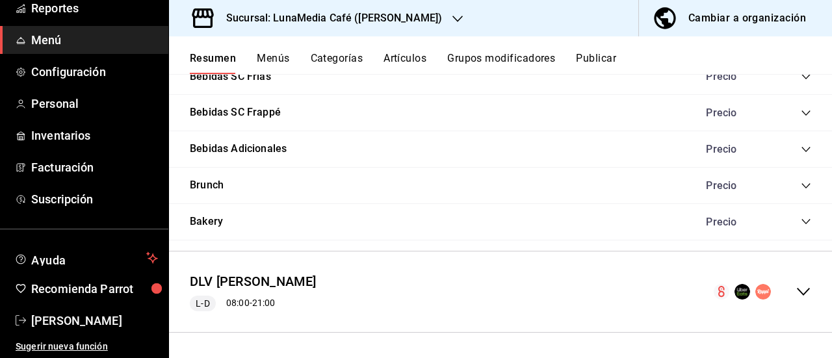
click at [795, 294] on icon "collapse-menu-row" at bounding box center [803, 292] width 16 height 16
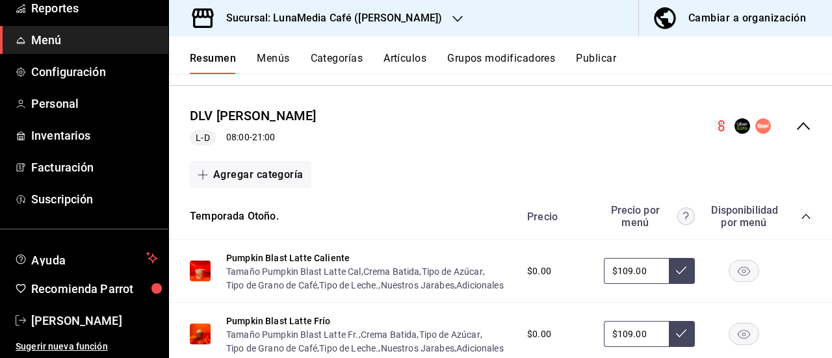
scroll to position [1438, 0]
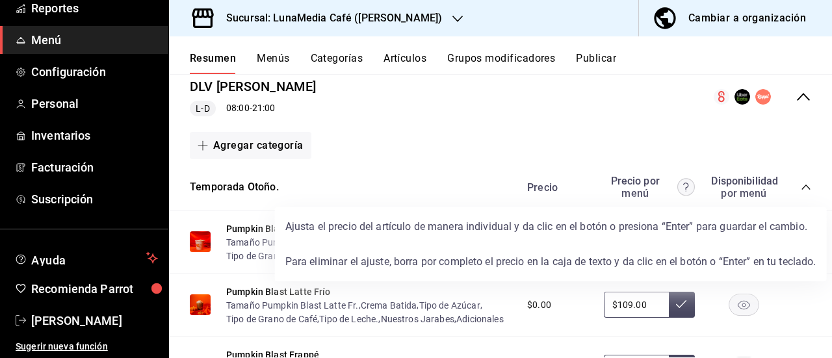
click at [677, 192] on icon at bounding box center [686, 187] width 18 height 22
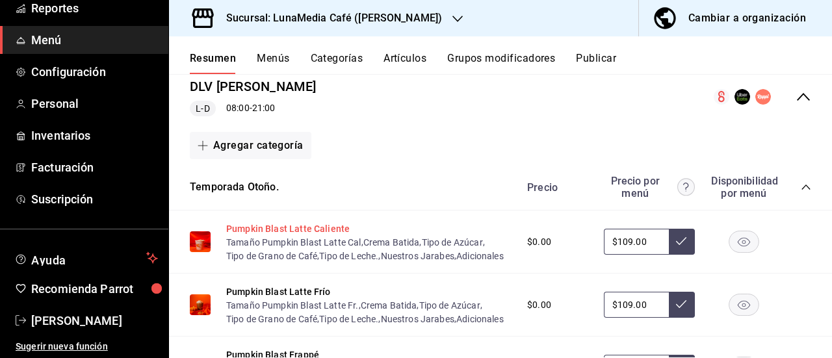
click at [269, 228] on button "Pumpkin Blast Latte Caliente" at bounding box center [287, 228] width 123 height 13
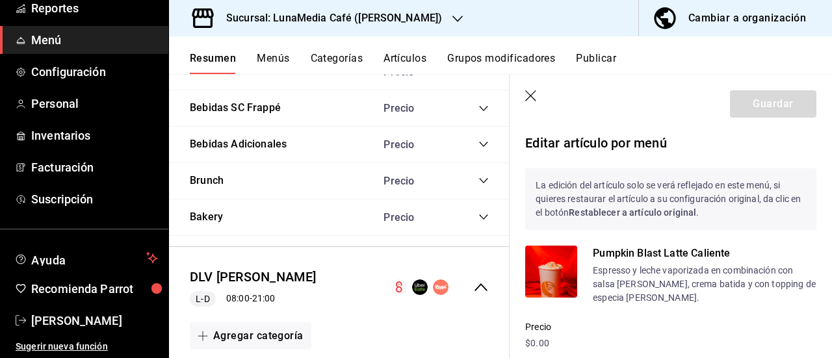
click at [535, 97] on icon "button" at bounding box center [531, 96] width 13 height 13
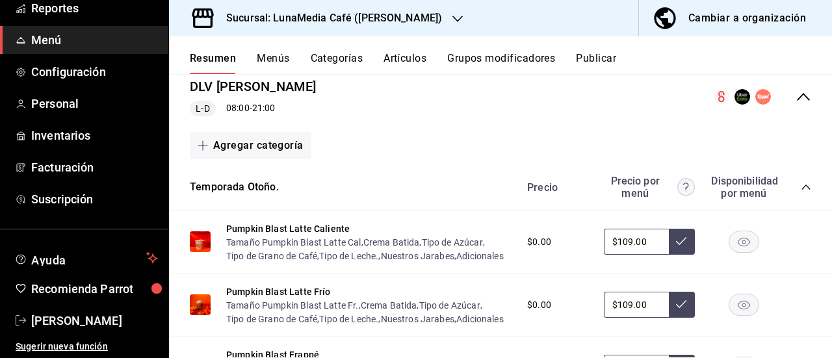
click at [800, 183] on icon "collapse-category-row" at bounding box center [805, 187] width 10 height 10
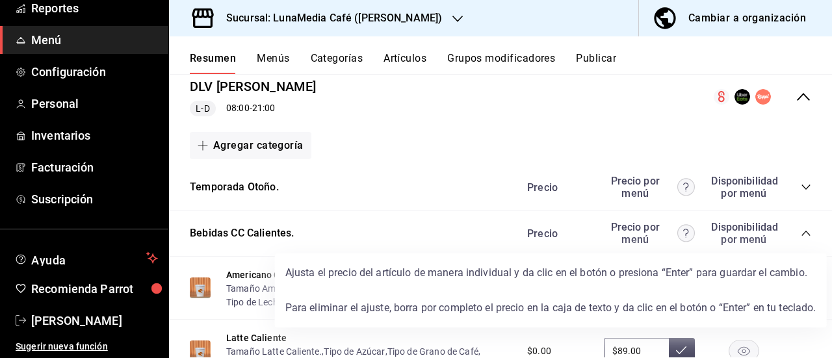
click at [677, 237] on circle at bounding box center [685, 233] width 17 height 17
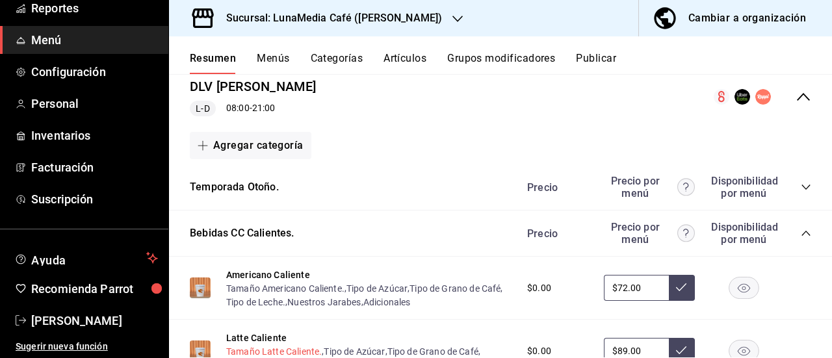
scroll to position [1503, 0]
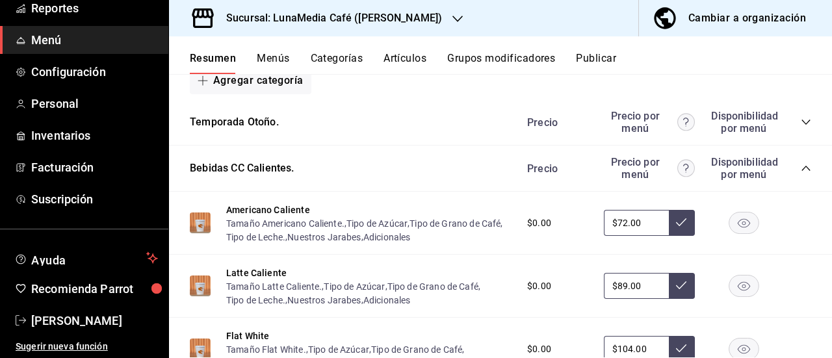
click at [789, 166] on div "Precio Precio por menú Disponibilidad por menú" at bounding box center [662, 168] width 297 height 25
click at [609, 59] on button "Publicar" at bounding box center [596, 63] width 40 height 22
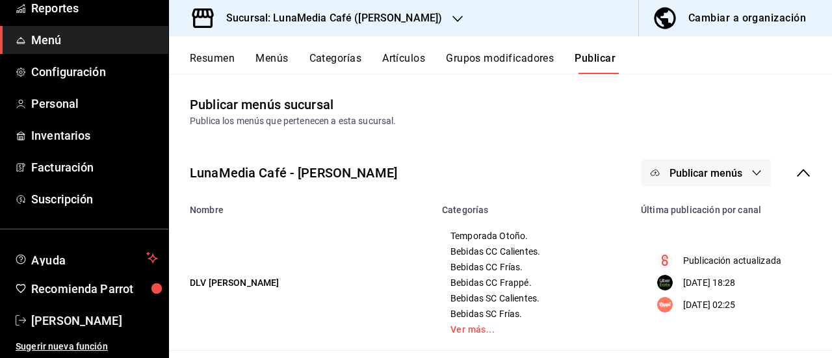
click at [722, 177] on span "Publicar menús" at bounding box center [705, 173] width 73 height 12
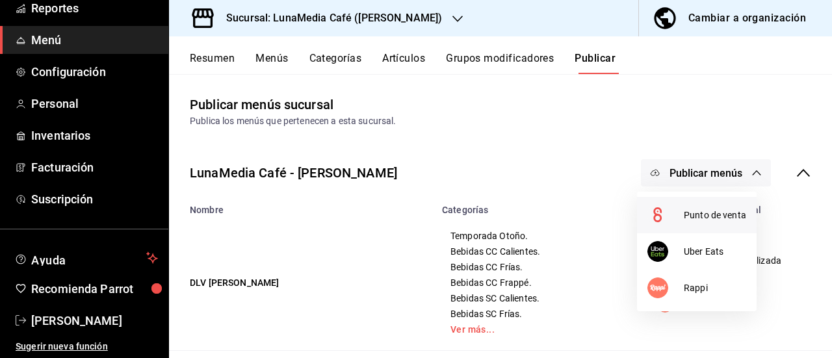
click at [676, 222] on div at bounding box center [665, 215] width 36 height 21
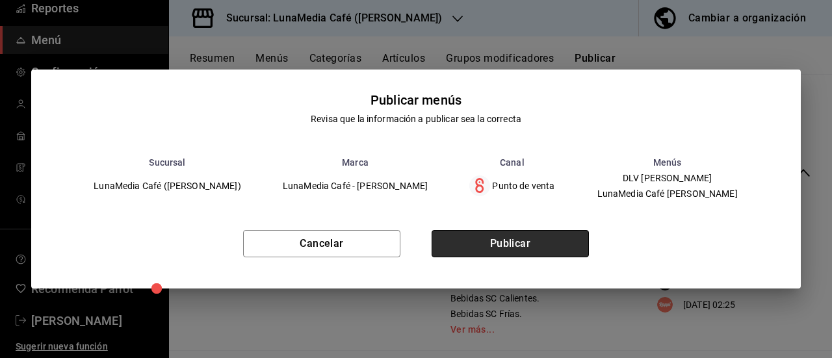
click at [481, 249] on button "Publicar" at bounding box center [509, 243] width 157 height 27
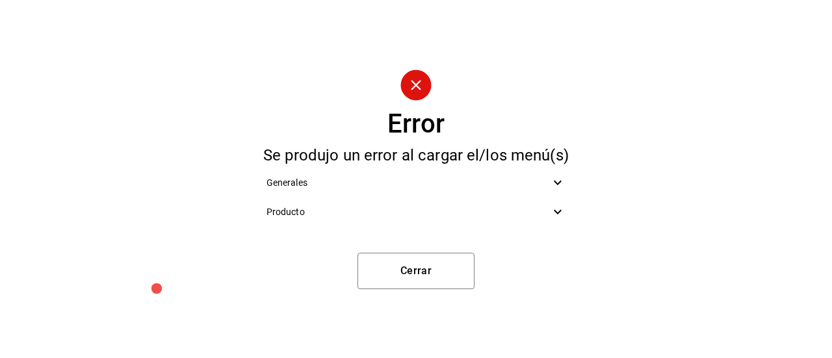
click at [308, 215] on span "Producto" at bounding box center [408, 212] width 284 height 14
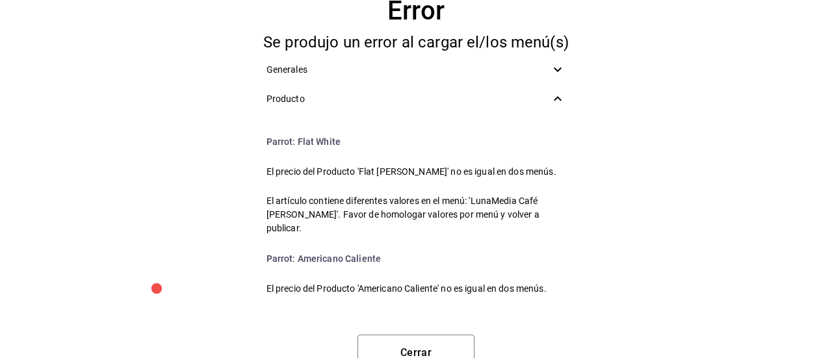
scroll to position [455, 0]
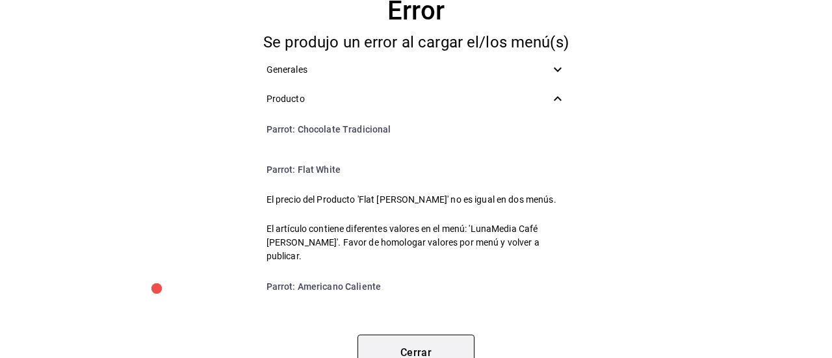
click at [388, 344] on button "Cerrar" at bounding box center [415, 353] width 117 height 36
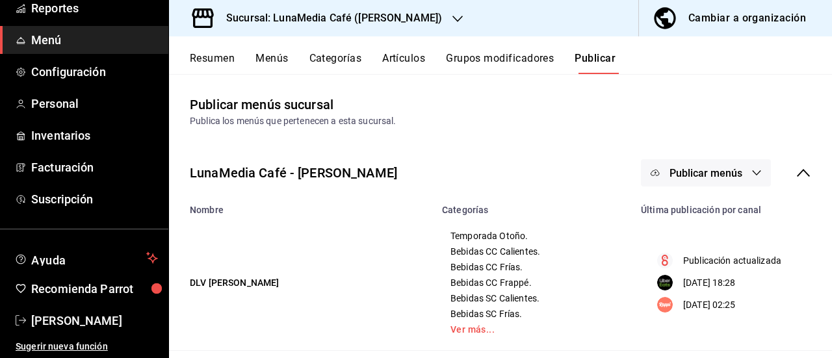
click at [795, 173] on icon at bounding box center [803, 173] width 16 height 16
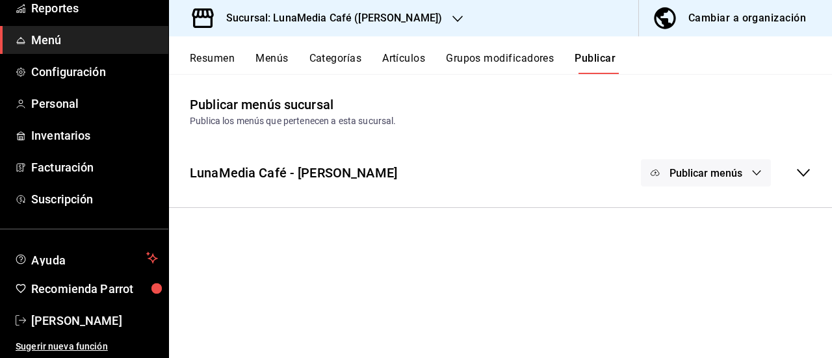
click at [794, 173] on div "Publicar menús" at bounding box center [726, 172] width 170 height 27
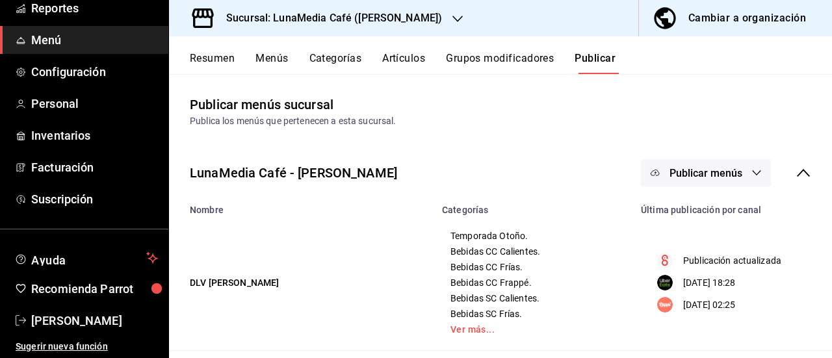
click at [214, 60] on button "Resumen" at bounding box center [212, 63] width 45 height 22
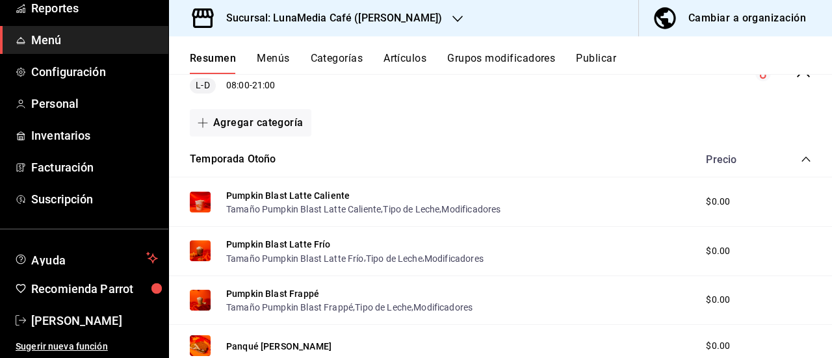
scroll to position [195, 0]
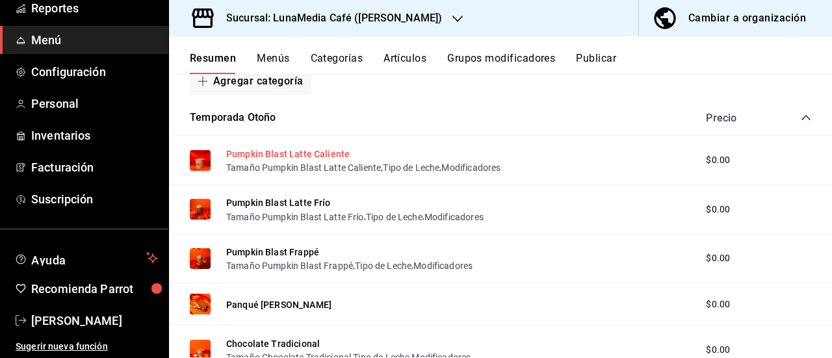
click at [270, 155] on button "Pumpkin Blast Latte Caliente" at bounding box center [287, 153] width 123 height 13
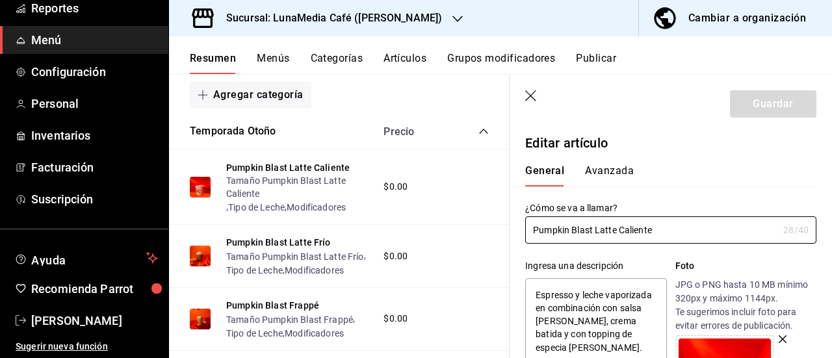
type textarea "x"
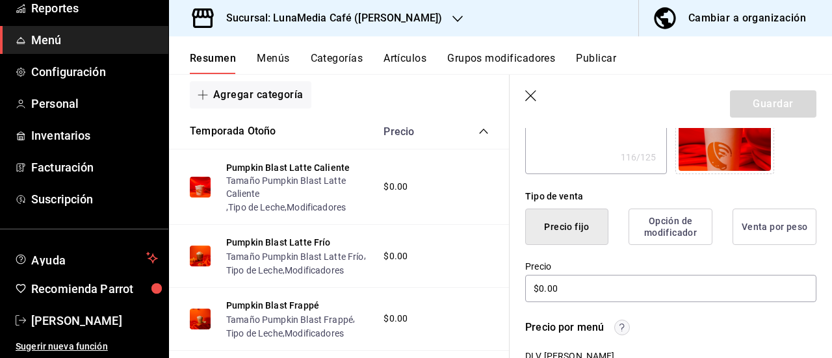
scroll to position [325, 0]
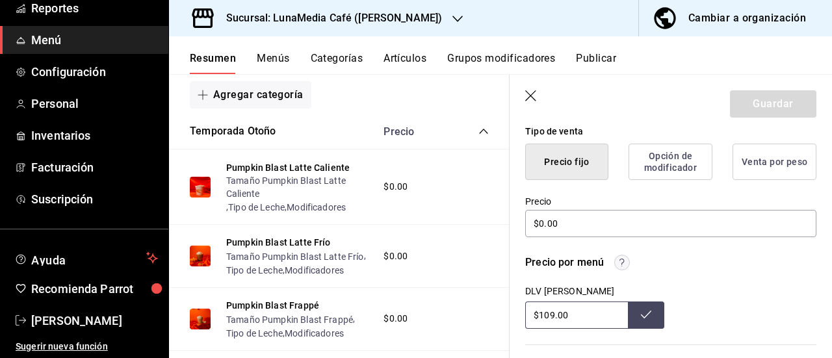
click at [626, 265] on circle "button" at bounding box center [622, 262] width 15 height 15
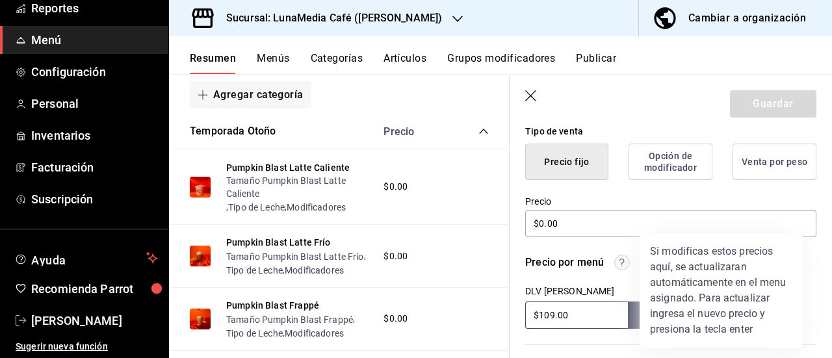
click at [624, 270] on div at bounding box center [416, 179] width 832 height 358
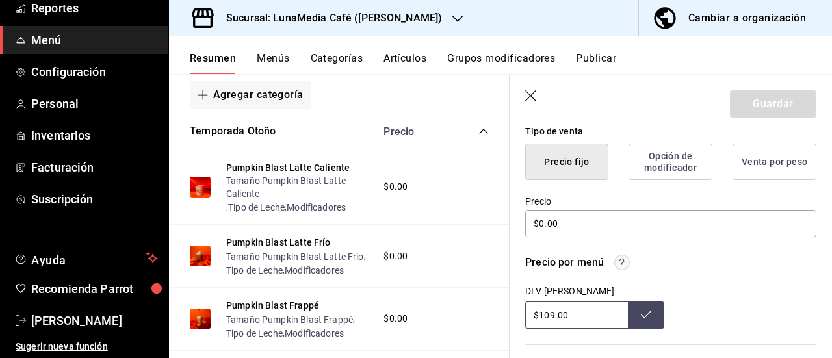
click at [642, 322] on button at bounding box center [646, 314] width 36 height 27
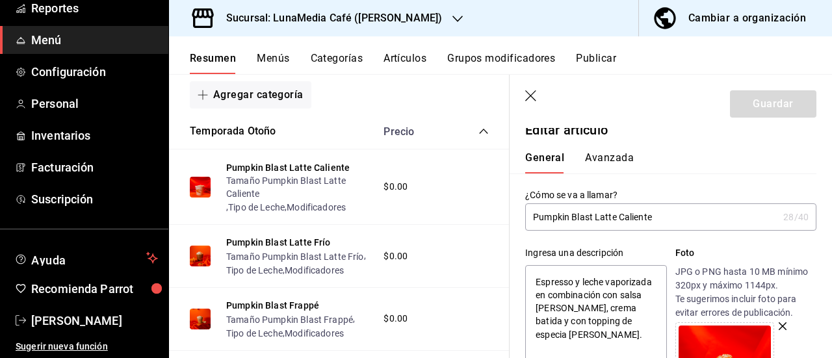
scroll to position [0, 0]
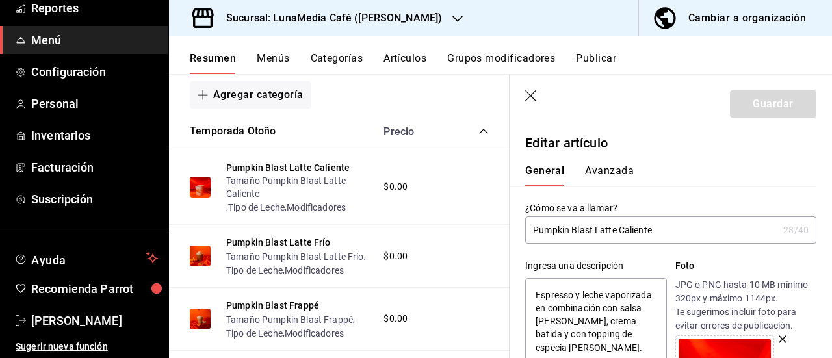
click at [609, 163] on div "General [PERSON_NAME]" at bounding box center [662, 170] width 307 height 34
click at [608, 181] on button "Avanzada" at bounding box center [609, 175] width 49 height 22
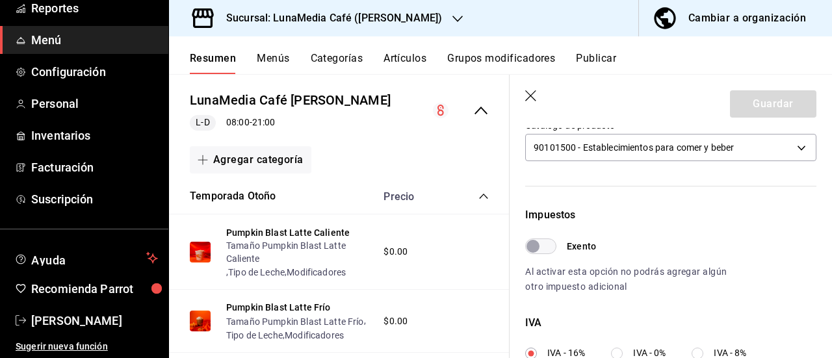
scroll to position [390, 0]
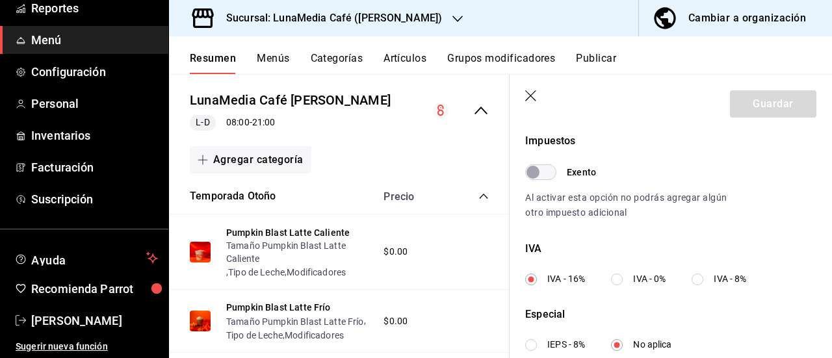
click at [533, 95] on icon "button" at bounding box center [531, 96] width 13 height 13
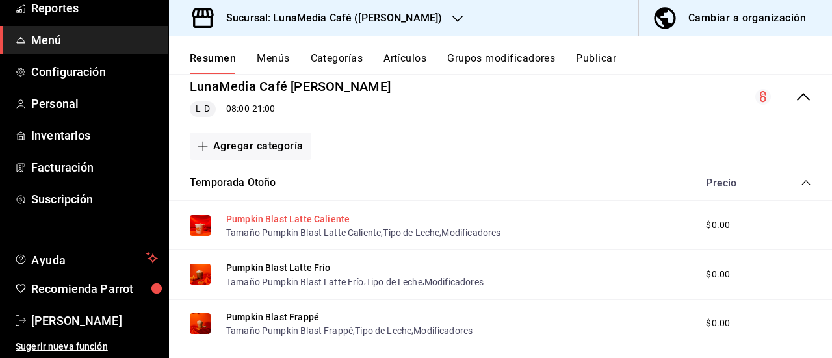
click at [273, 214] on button "Pumpkin Blast Latte Caliente" at bounding box center [287, 218] width 123 height 13
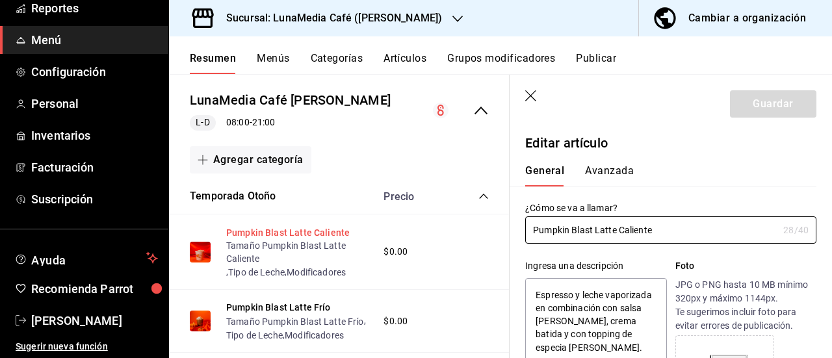
type textarea "x"
type input "$0.00"
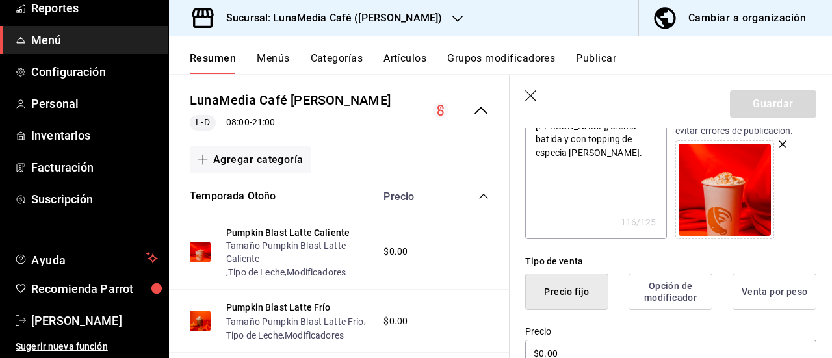
scroll to position [325, 0]
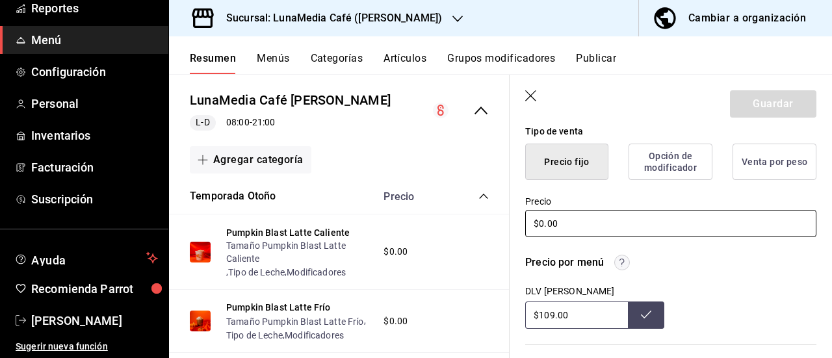
drag, startPoint x: 537, startPoint y: 222, endPoint x: 516, endPoint y: 225, distance: 20.9
click at [516, 225] on div "Precio $0.00" at bounding box center [662, 209] width 307 height 59
click at [563, 225] on input "$0.00" at bounding box center [670, 223] width 291 height 27
drag, startPoint x: 565, startPoint y: 225, endPoint x: 485, endPoint y: 213, distance: 81.5
click at [485, 213] on main "Resumen sucursal Si activas ‘Editar artículo por menú’, podrás personalizar los…" at bounding box center [500, 216] width 663 height 284
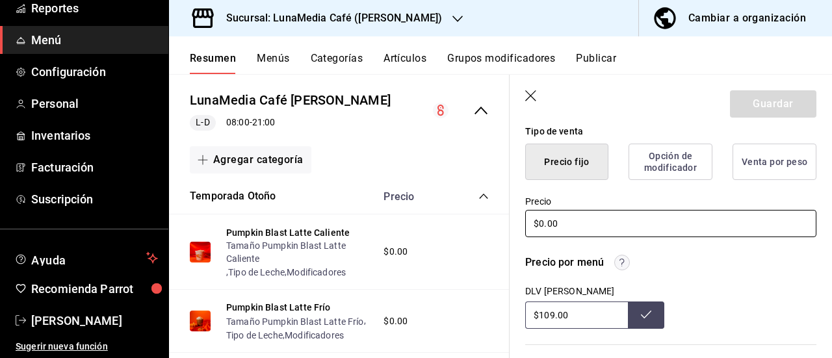
type textarea "x"
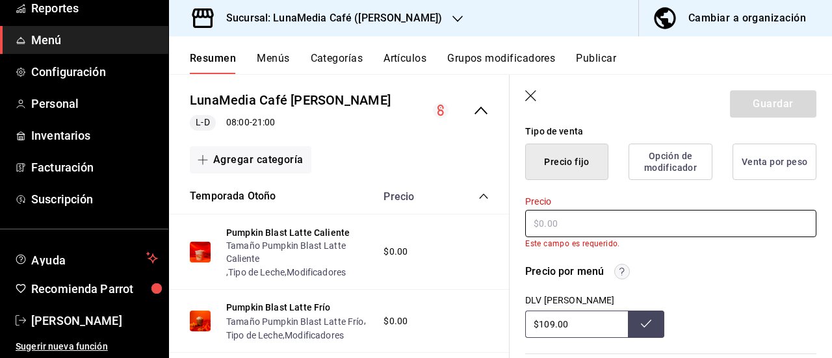
type textarea "x"
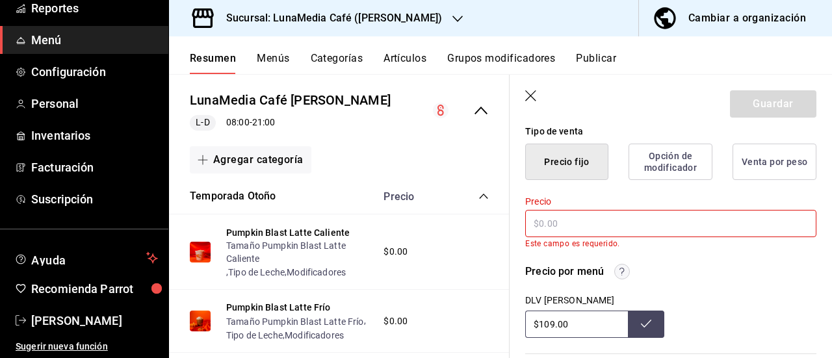
click at [766, 279] on div "Precio por menú" at bounding box center [670, 272] width 291 height 16
click at [549, 209] on div "Precio Este campo es requerido." at bounding box center [670, 222] width 291 height 53
click at [546, 220] on input "text" at bounding box center [670, 223] width 291 height 27
type input "$0.00"
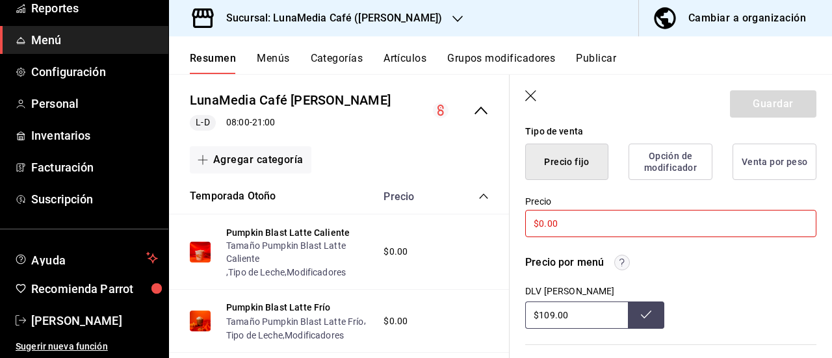
type textarea "x"
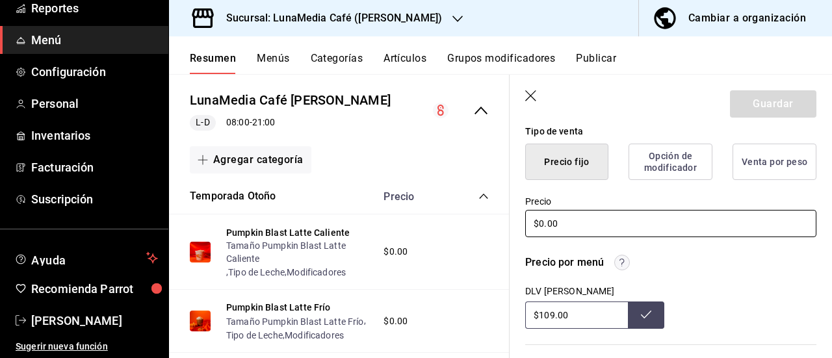
type input "$0.00"
drag, startPoint x: 759, startPoint y: 273, endPoint x: 747, endPoint y: 274, distance: 11.7
click at [753, 274] on div "Precio por menú DLV [PERSON_NAME] $109.00" at bounding box center [670, 292] width 291 height 74
click at [529, 96] on icon "button" at bounding box center [530, 95] width 11 height 11
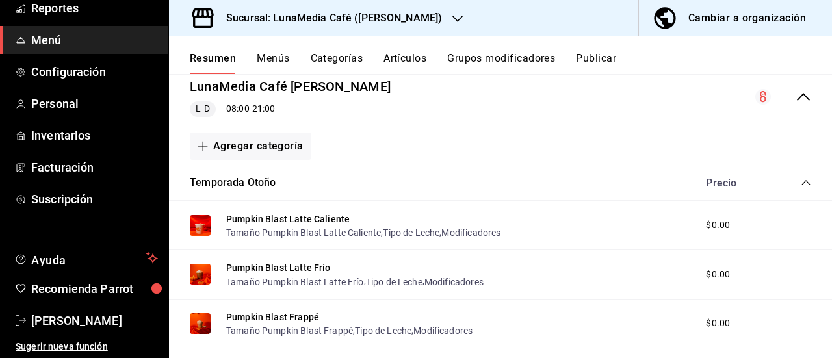
click at [286, 62] on button "Menús" at bounding box center [273, 63] width 32 height 22
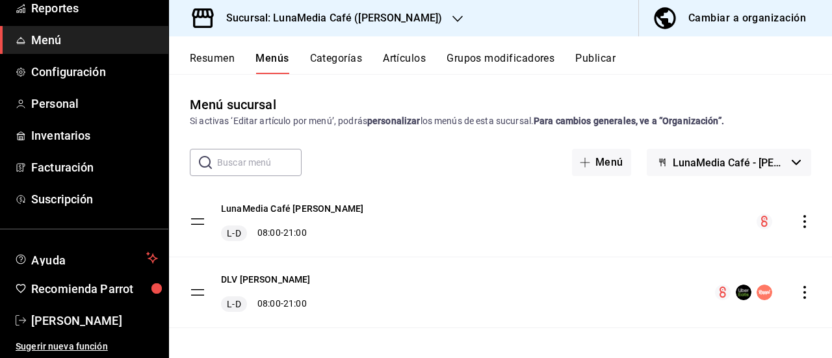
click at [798, 291] on icon "actions" at bounding box center [804, 292] width 13 height 13
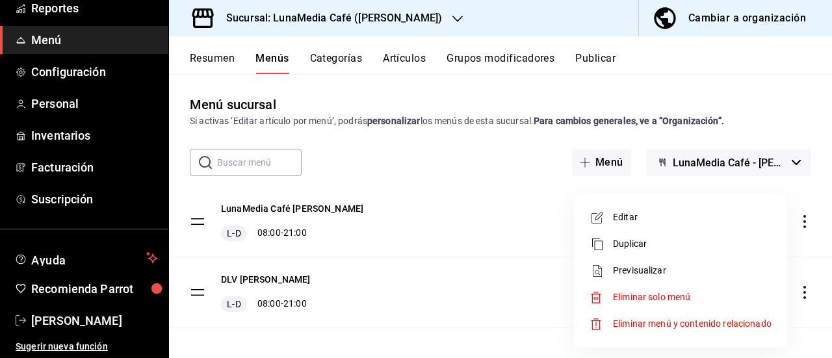
click at [643, 219] on span "Editar" at bounding box center [692, 217] width 159 height 14
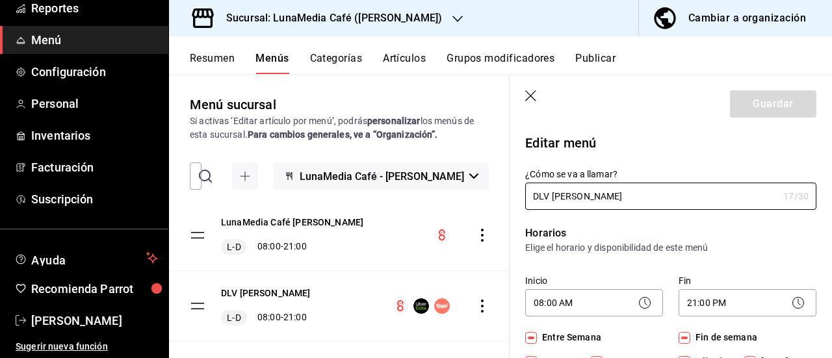
click at [526, 98] on icon "button" at bounding box center [531, 96] width 13 height 13
checkbox input "false"
type input "1758702471101"
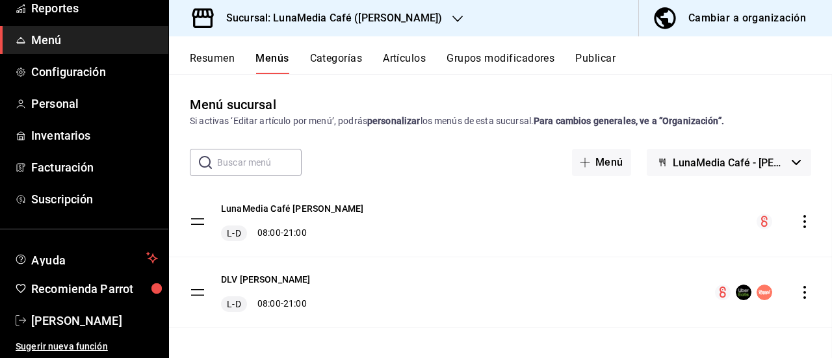
checkbox input "false"
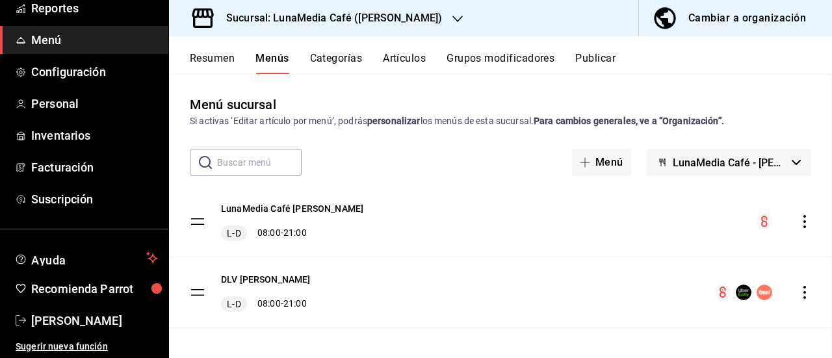
checkbox input "false"
click at [798, 217] on icon "actions" at bounding box center [804, 221] width 13 height 13
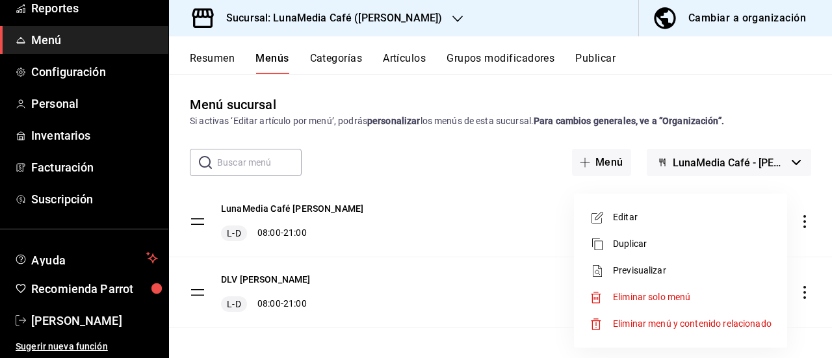
click at [625, 215] on span "Editar" at bounding box center [692, 217] width 159 height 14
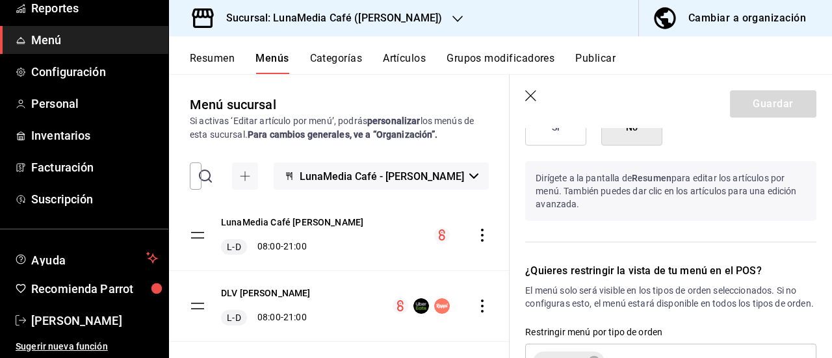
scroll to position [1011, 0]
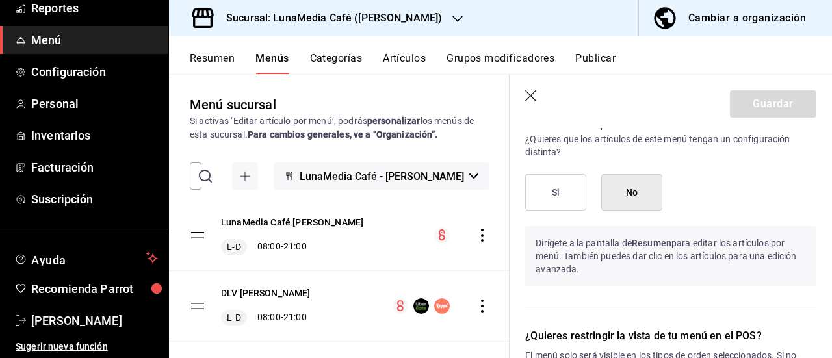
click at [568, 189] on button "Si" at bounding box center [555, 192] width 61 height 36
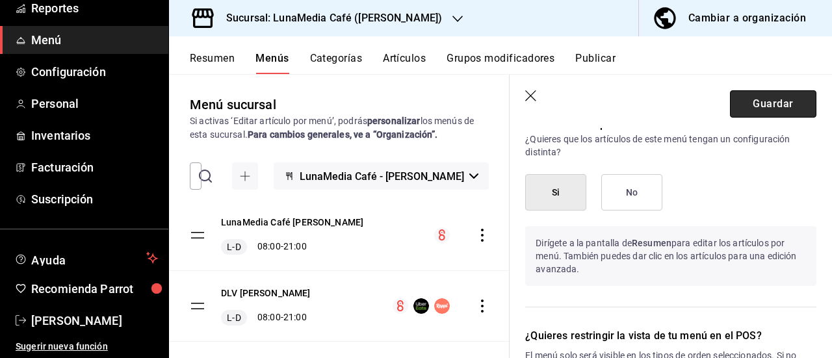
click at [760, 95] on button "Guardar" at bounding box center [773, 103] width 86 height 27
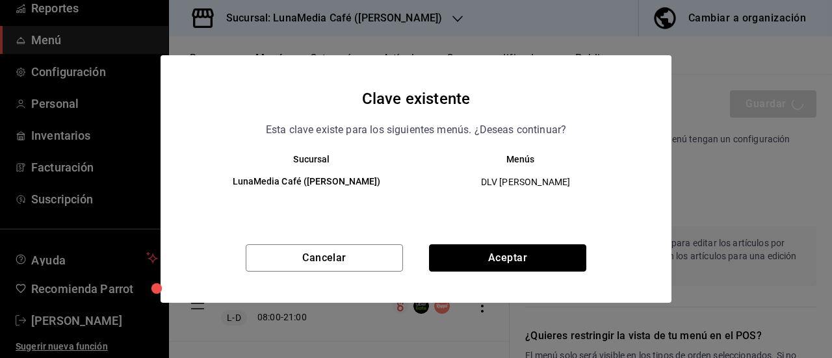
click at [472, 247] on button "Aceptar" at bounding box center [507, 257] width 157 height 27
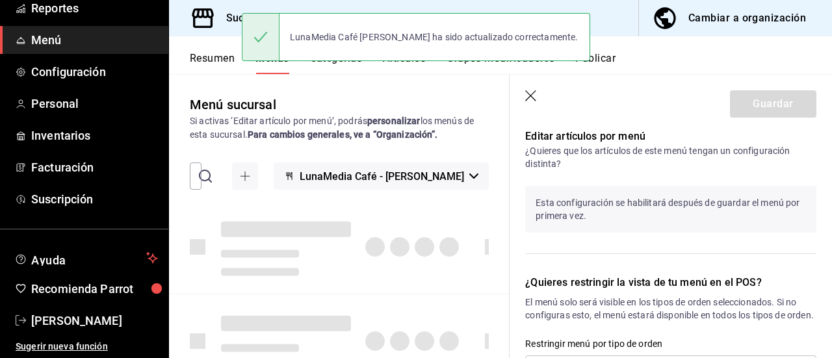
checkbox input "false"
type input "1758702498419"
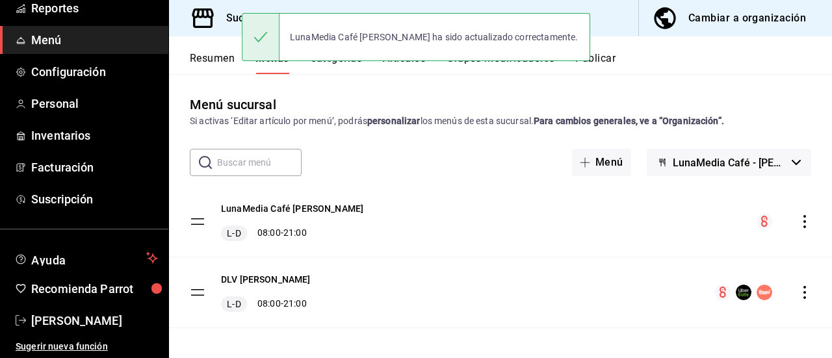
click at [607, 64] on button "Publicar" at bounding box center [595, 63] width 40 height 22
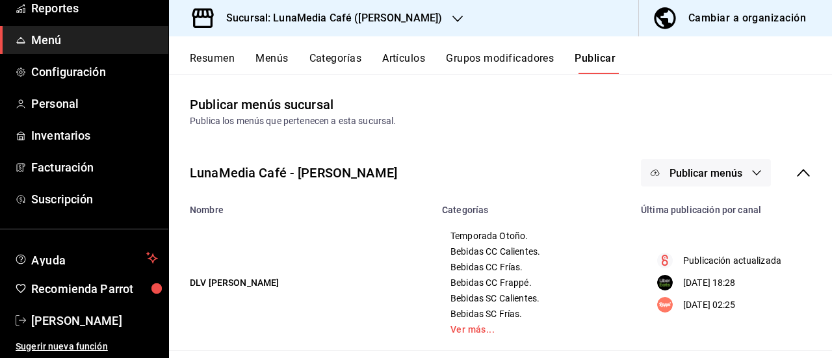
click at [735, 175] on button "Publicar menús" at bounding box center [706, 172] width 130 height 27
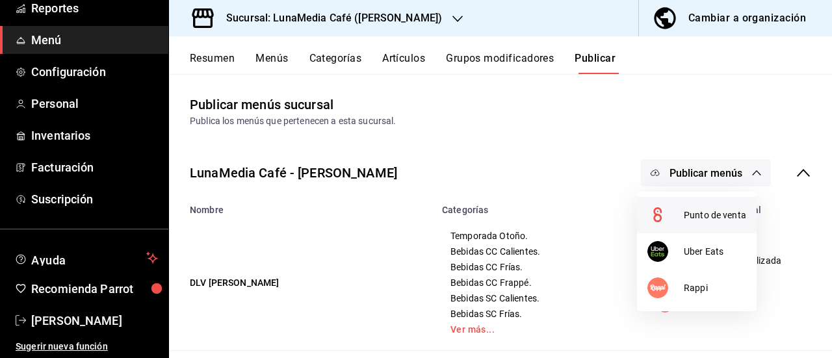
click at [713, 220] on span "Punto de venta" at bounding box center [714, 216] width 62 height 14
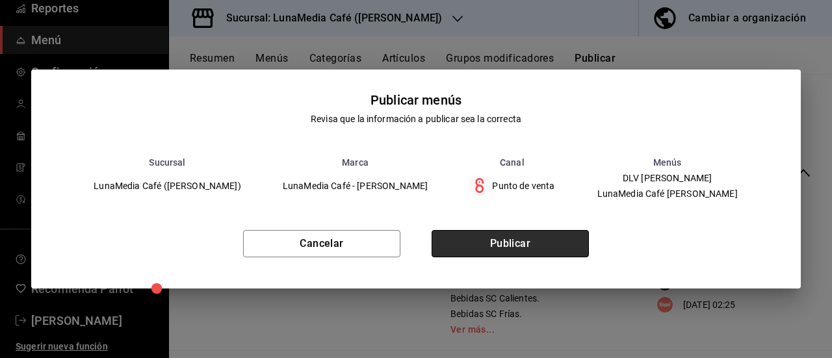
click at [530, 253] on button "Publicar" at bounding box center [509, 243] width 157 height 27
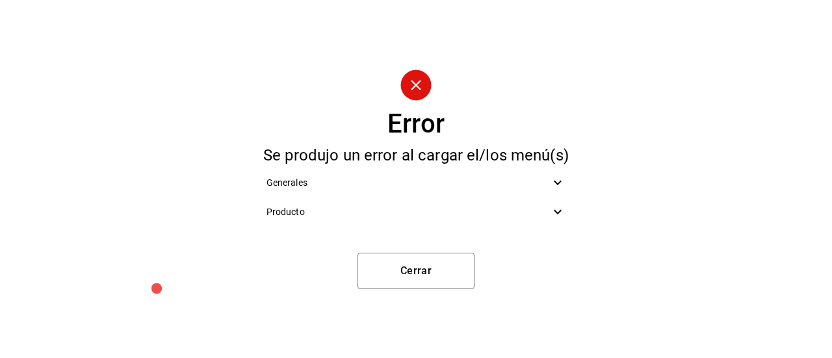
click at [561, 216] on icon at bounding box center [558, 212] width 16 height 16
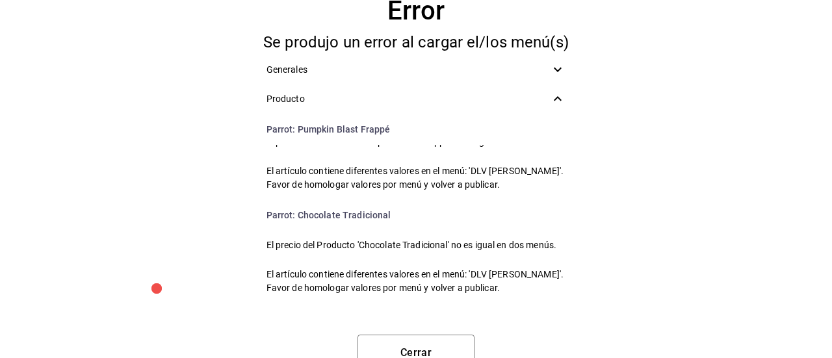
scroll to position [260, 0]
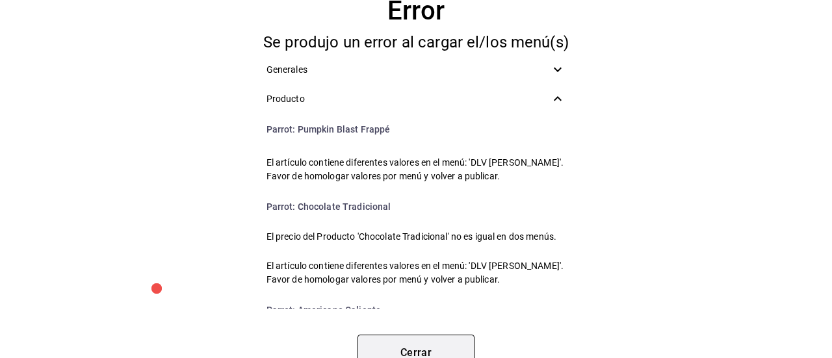
click at [405, 344] on button "Cerrar" at bounding box center [415, 353] width 117 height 36
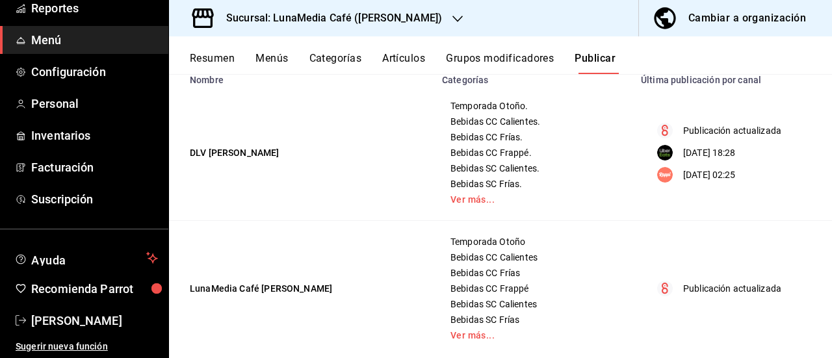
scroll to position [0, 0]
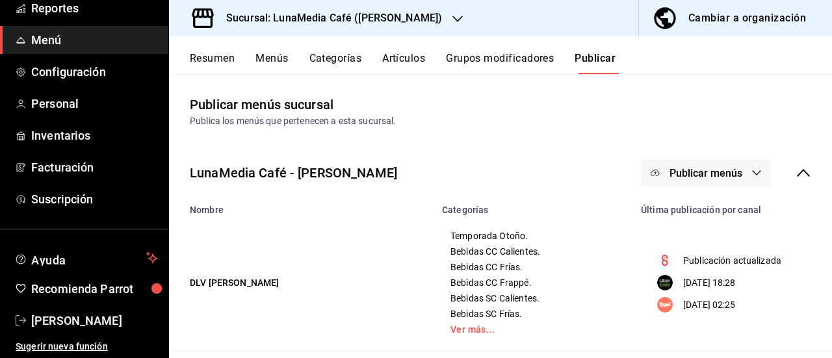
click at [223, 67] on button "Resumen" at bounding box center [212, 63] width 45 height 22
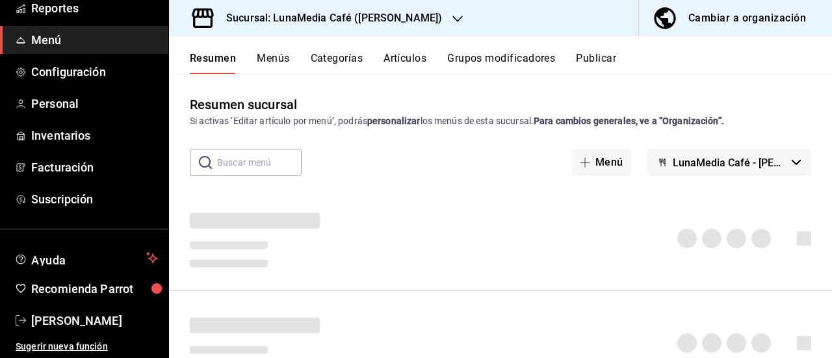
click at [280, 66] on button "Menús" at bounding box center [273, 63] width 32 height 22
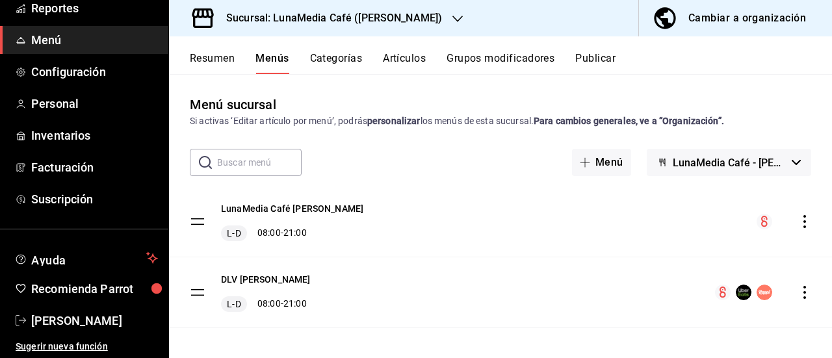
click at [798, 294] on icon "actions" at bounding box center [804, 292] width 13 height 13
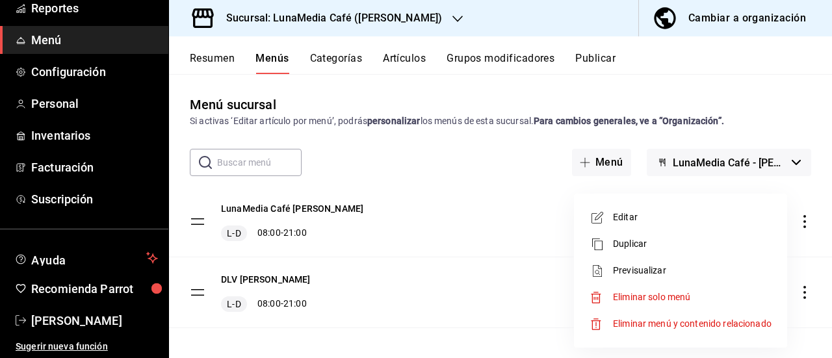
click at [637, 219] on span "Editar" at bounding box center [692, 217] width 159 height 14
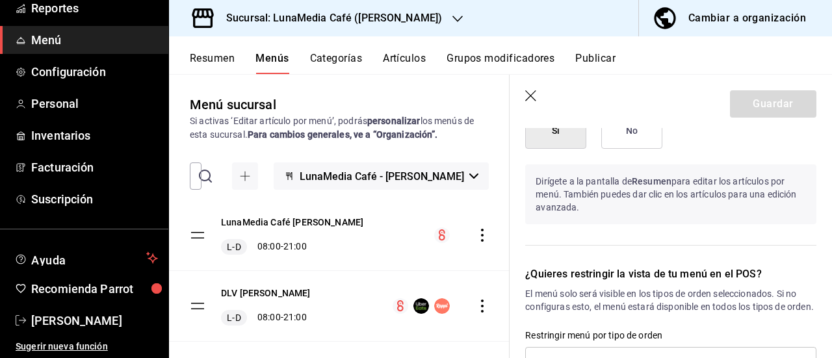
scroll to position [1104, 0]
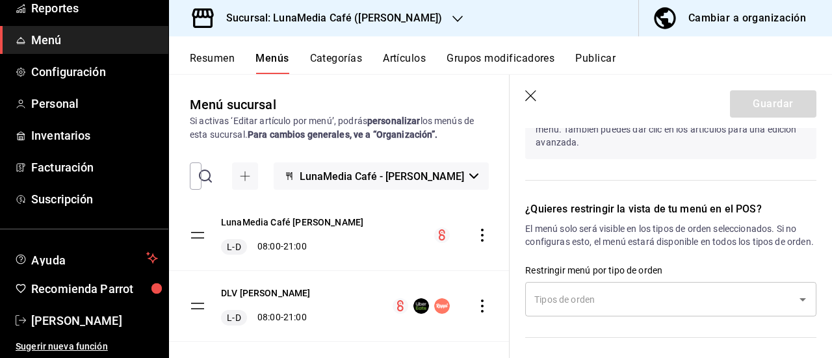
click at [591, 298] on input "text" at bounding box center [661, 299] width 260 height 23
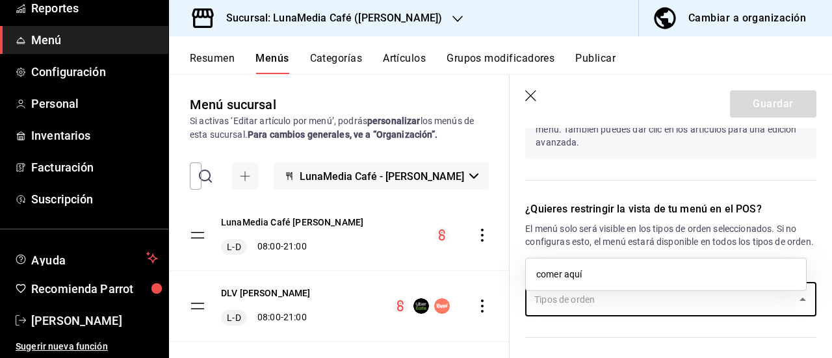
click at [580, 274] on li "comer aquí" at bounding box center [666, 274] width 280 height 21
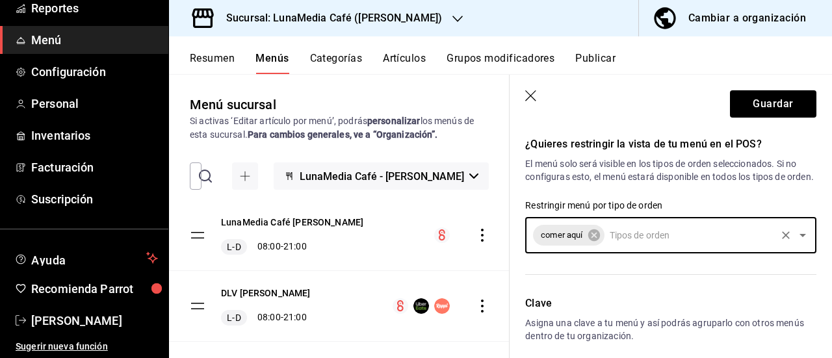
scroll to position [1234, 0]
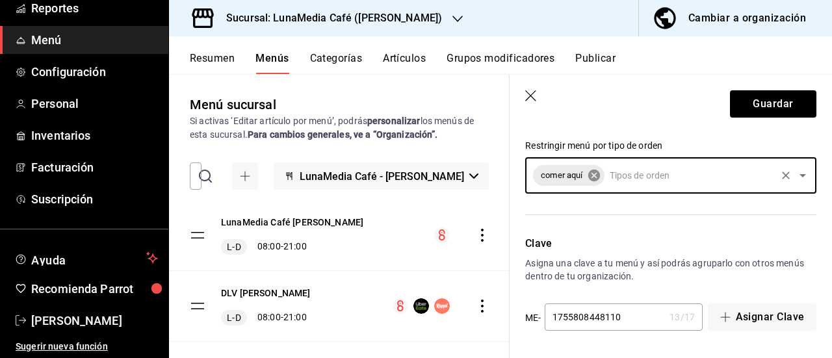
click at [598, 181] on icon at bounding box center [593, 176] width 12 height 12
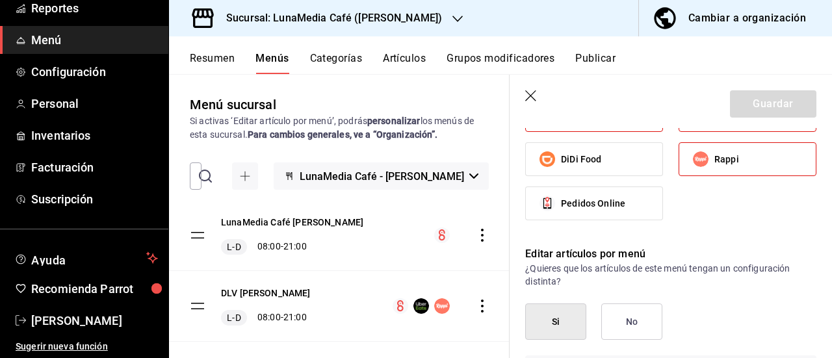
scroll to position [845, 0]
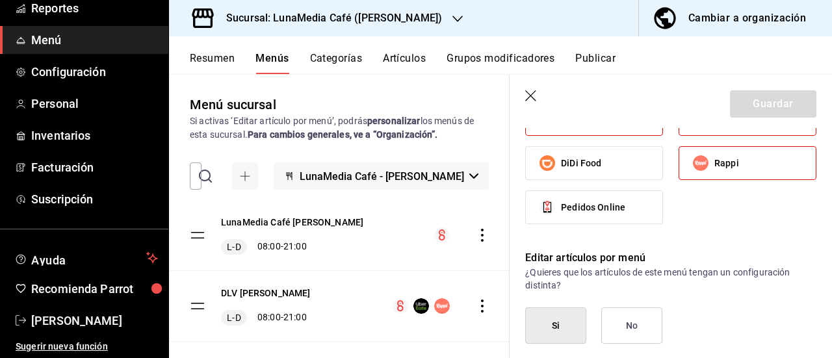
click at [532, 98] on icon "button" at bounding box center [531, 96] width 13 height 13
checkbox input "false"
type input "1758702620492"
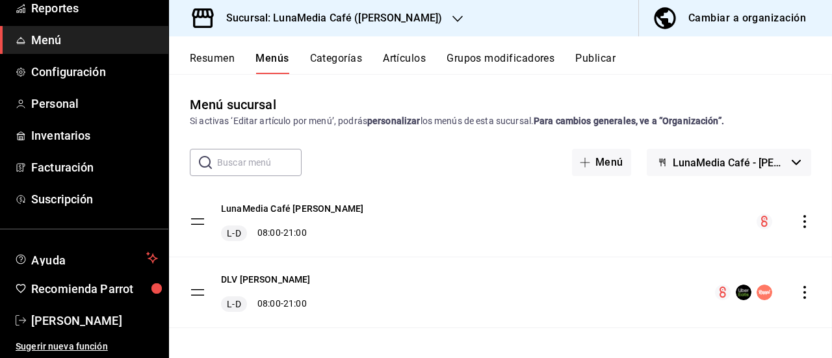
checkbox input "false"
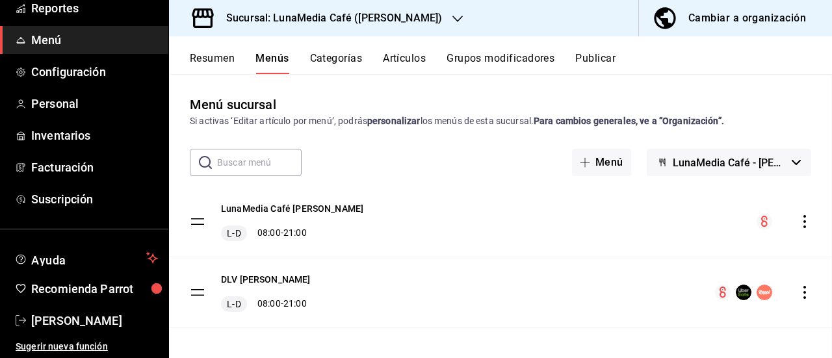
checkbox input "false"
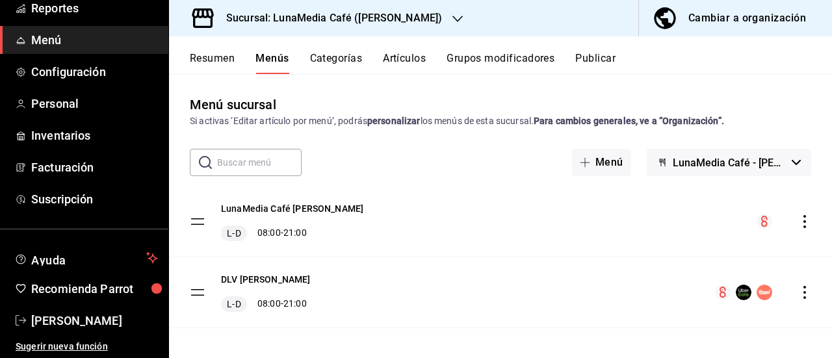
click at [798, 220] on icon "actions" at bounding box center [804, 221] width 13 height 13
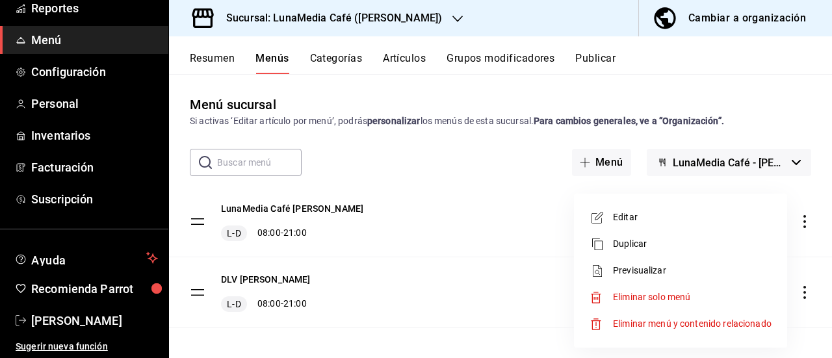
click at [643, 221] on span "Editar" at bounding box center [692, 217] width 159 height 14
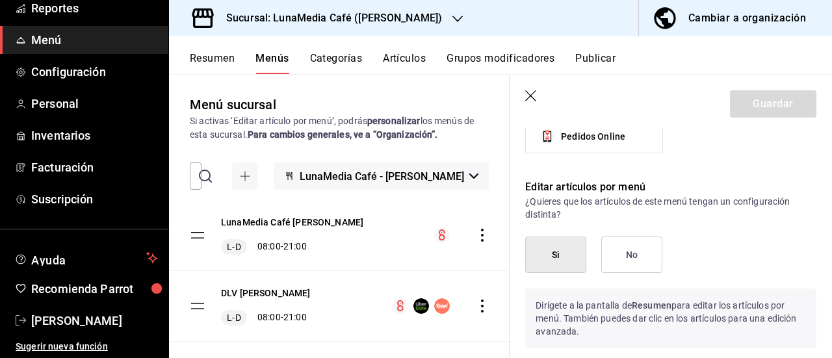
scroll to position [974, 0]
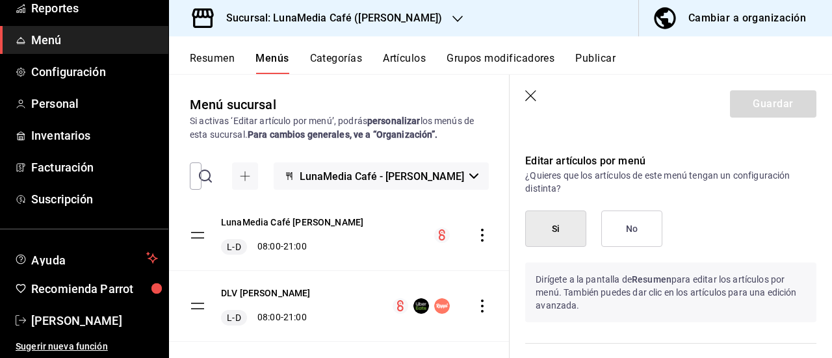
click at [643, 222] on button "No" at bounding box center [631, 228] width 61 height 36
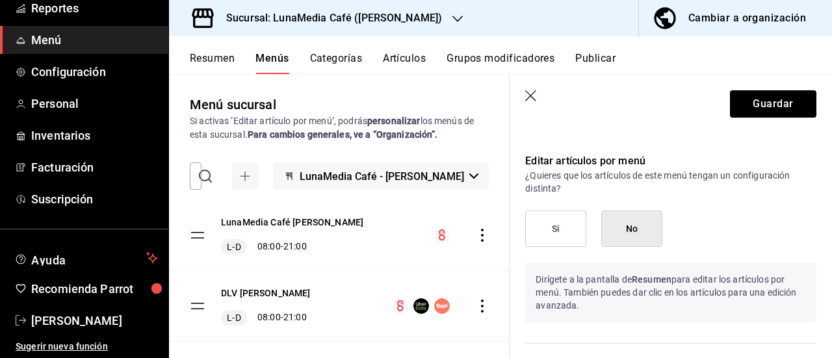
scroll to position [1270, 0]
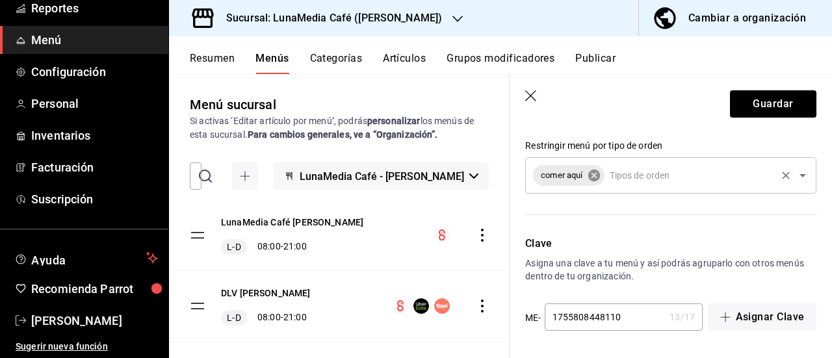
click at [590, 180] on icon at bounding box center [594, 175] width 14 height 14
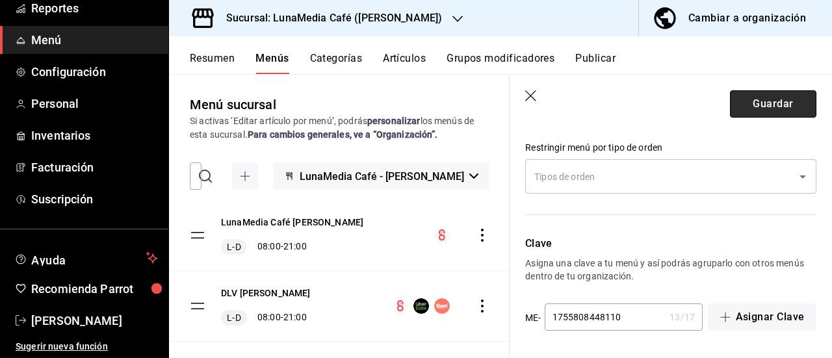
click at [737, 110] on button "Guardar" at bounding box center [773, 103] width 86 height 27
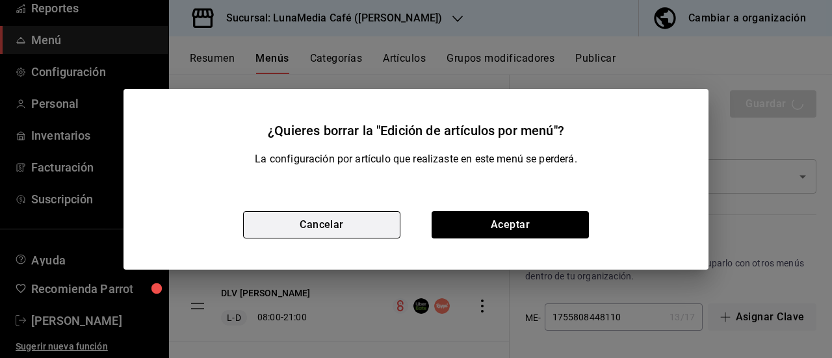
click at [322, 237] on button "Cancelar" at bounding box center [321, 224] width 157 height 27
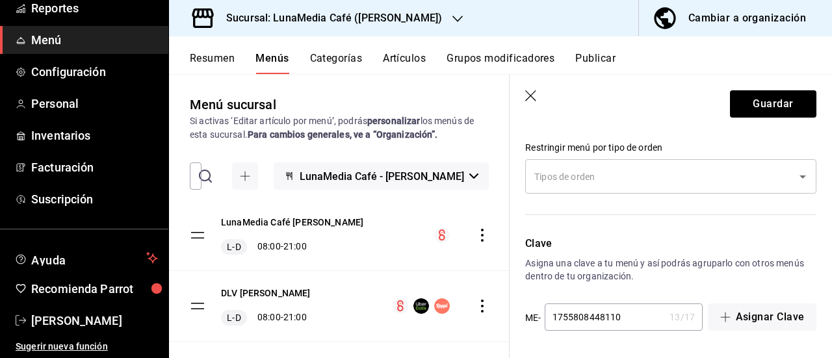
scroll to position [943, 0]
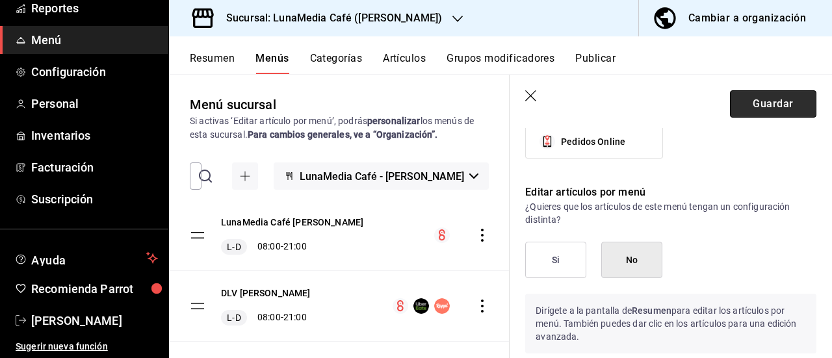
click at [757, 105] on button "Guardar" at bounding box center [773, 103] width 86 height 27
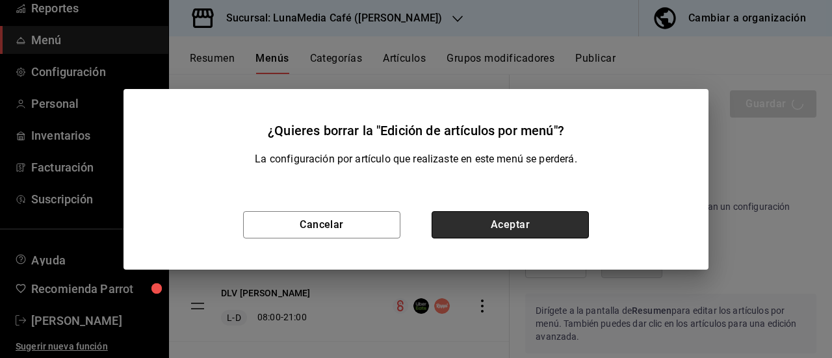
click at [463, 214] on button "Aceptar" at bounding box center [509, 224] width 157 height 27
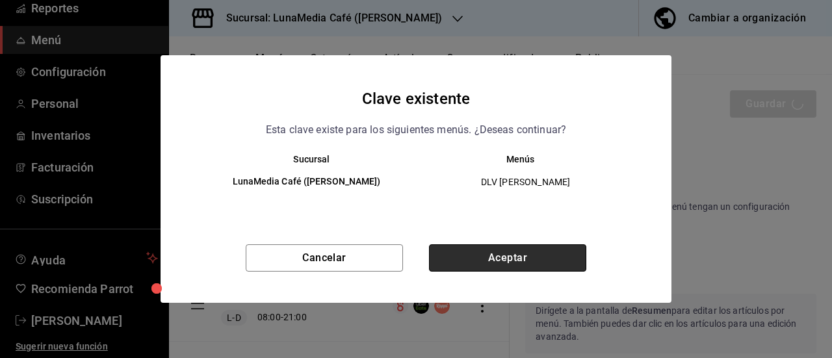
click at [463, 248] on button "Aceptar" at bounding box center [507, 257] width 157 height 27
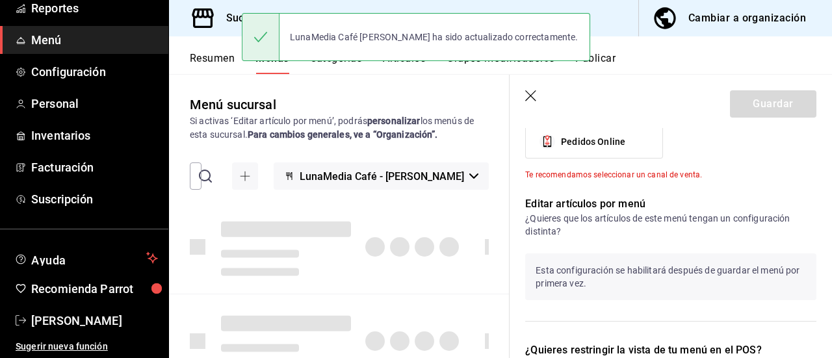
checkbox input "false"
type input "1758702681104"
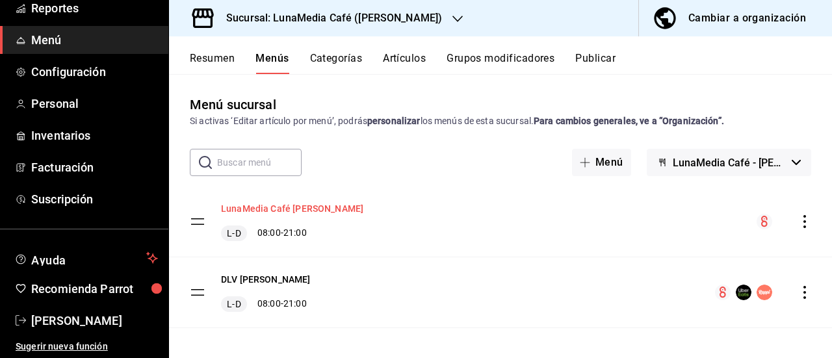
click at [260, 207] on button "LunaMedia Café [PERSON_NAME]" at bounding box center [292, 208] width 142 height 13
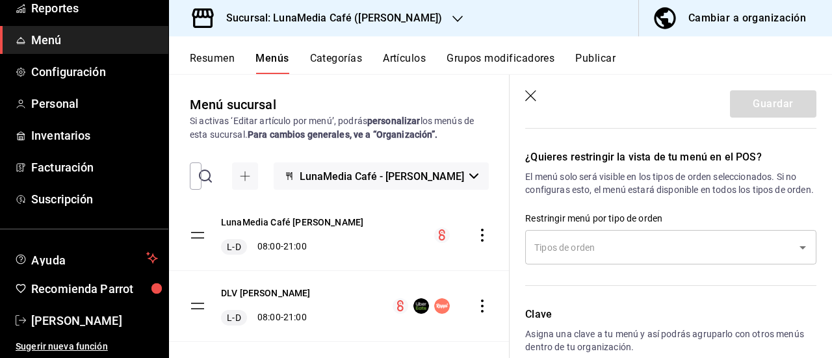
scroll to position [1268, 0]
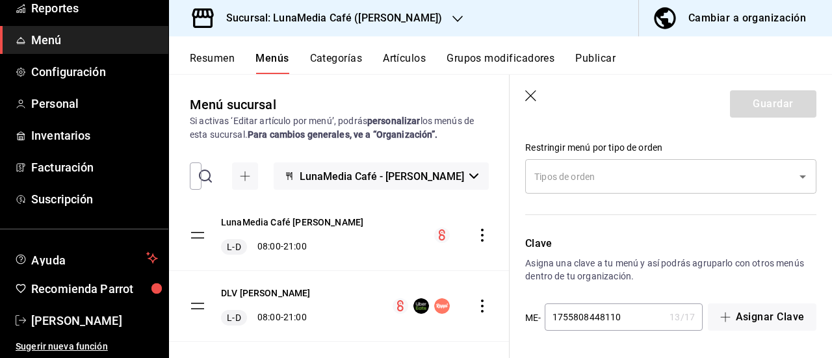
drag, startPoint x: 525, startPoint y: 93, endPoint x: 621, endPoint y: 164, distance: 119.4
click at [525, 94] on icon "button" at bounding box center [531, 96] width 13 height 13
checkbox input "false"
type input "1758702692985"
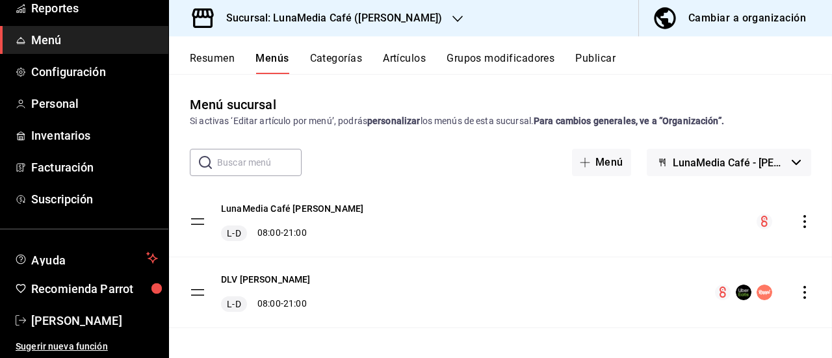
checkbox input "false"
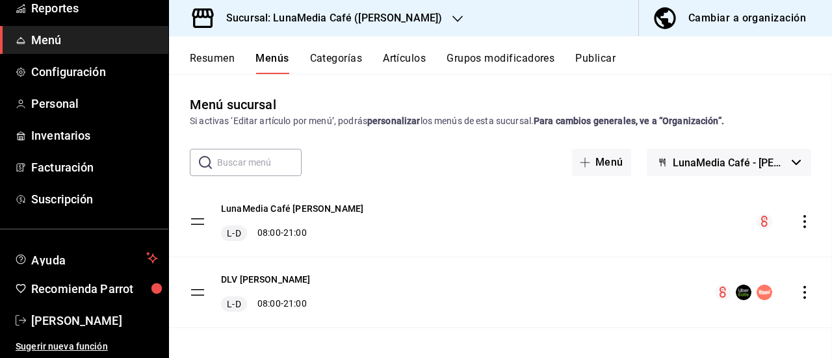
checkbox input "false"
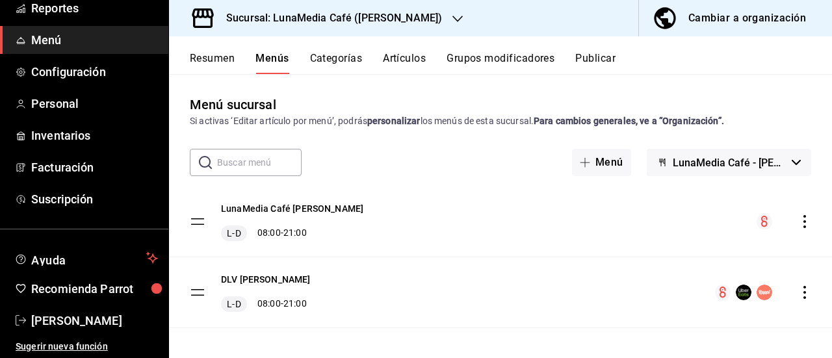
click at [599, 70] on button "Publicar" at bounding box center [595, 63] width 40 height 22
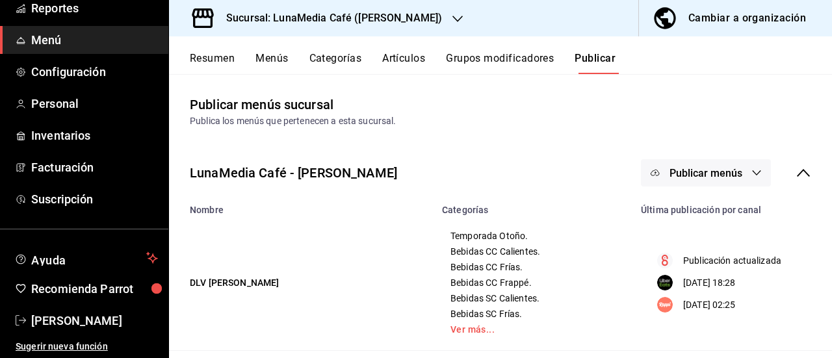
click at [719, 182] on button "Publicar menús" at bounding box center [706, 172] width 130 height 27
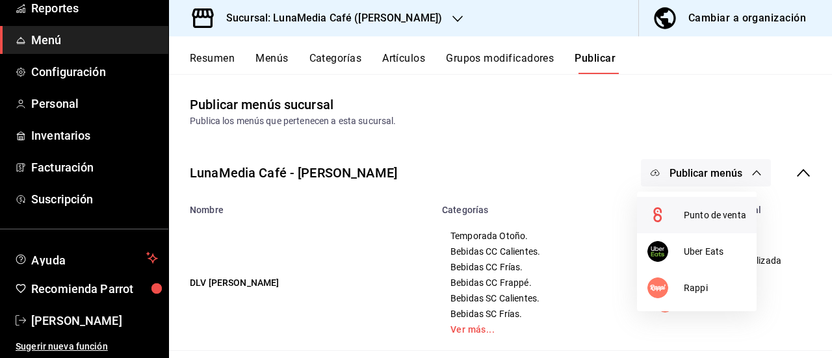
click at [697, 218] on span "Punto de venta" at bounding box center [714, 216] width 62 height 14
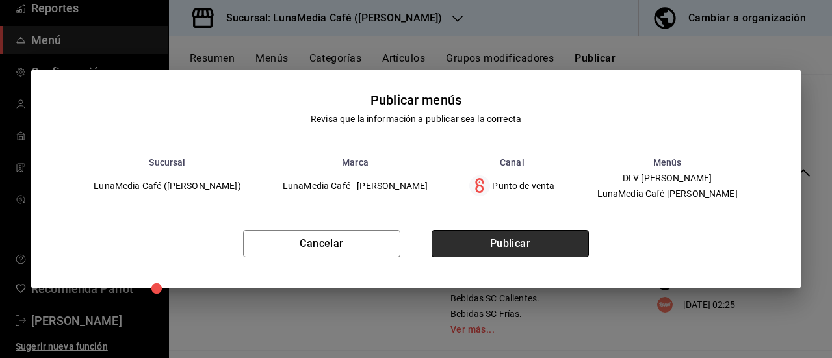
click at [537, 254] on button "Publicar" at bounding box center [509, 243] width 157 height 27
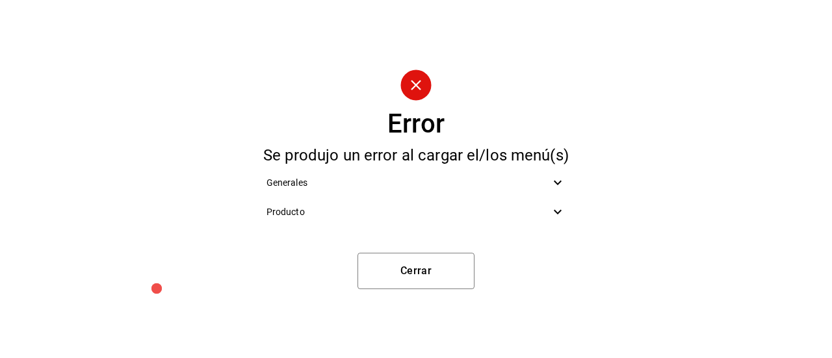
click at [261, 211] on div "Producto" at bounding box center [416, 211] width 320 height 29
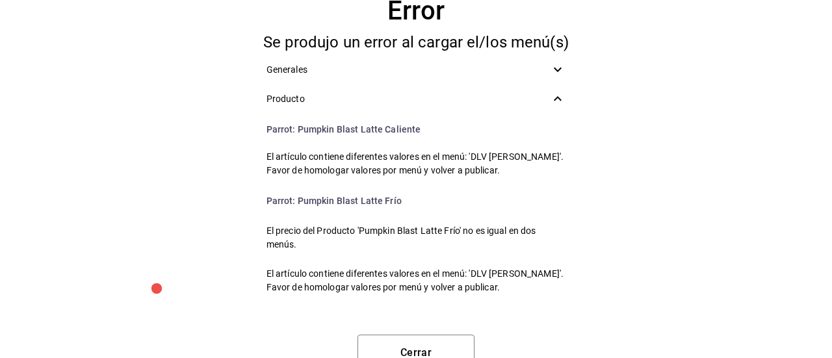
scroll to position [65, 0]
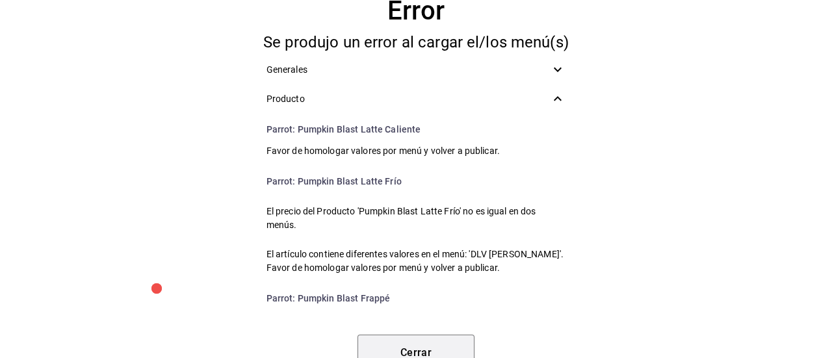
click at [433, 347] on button "Cerrar" at bounding box center [415, 353] width 117 height 36
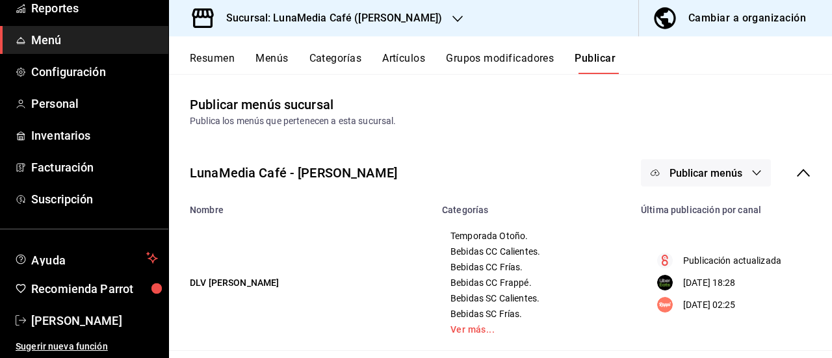
click at [210, 62] on button "Resumen" at bounding box center [212, 63] width 45 height 22
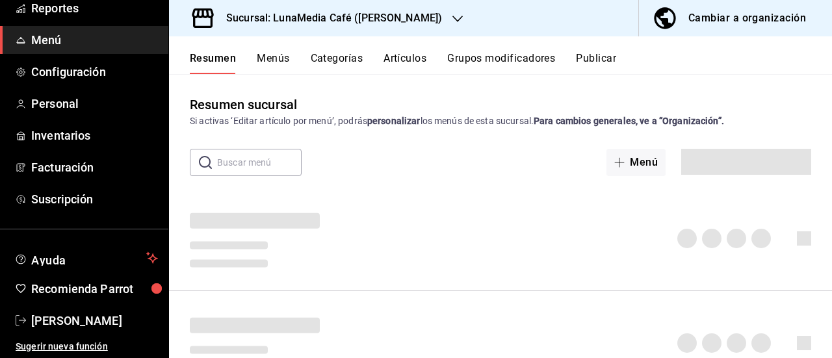
click at [257, 63] on button "Menús" at bounding box center [273, 63] width 32 height 22
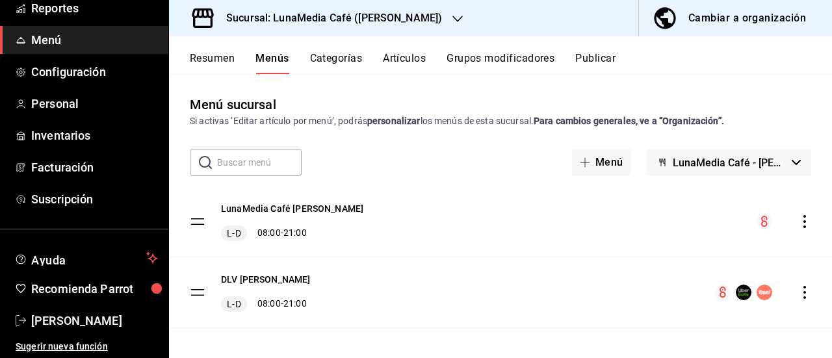
click at [798, 223] on icon "actions" at bounding box center [804, 221] width 13 height 13
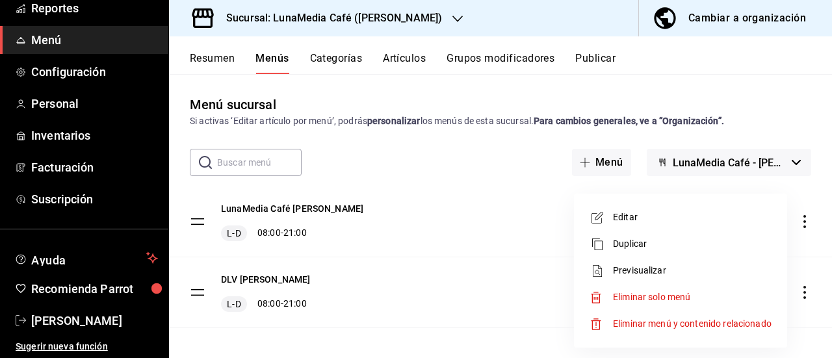
click at [422, 229] on div at bounding box center [416, 179] width 832 height 358
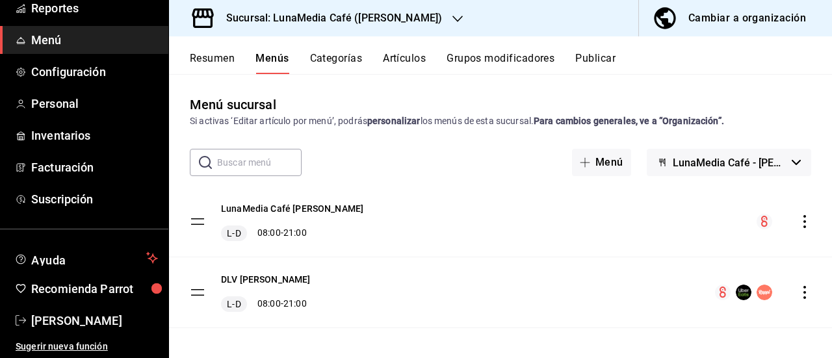
click at [225, 59] on button "Resumen" at bounding box center [212, 63] width 45 height 22
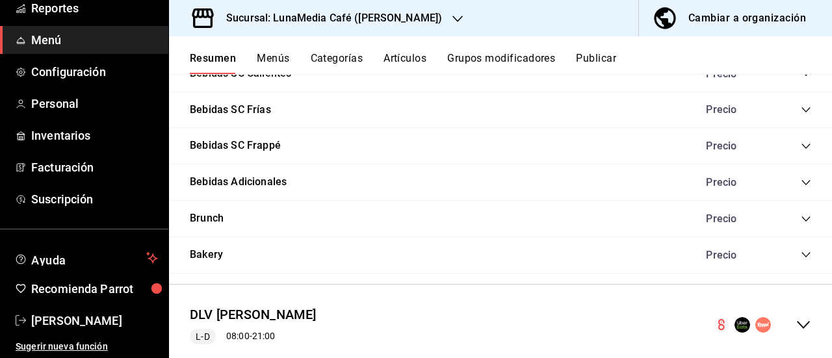
scroll to position [1234, 0]
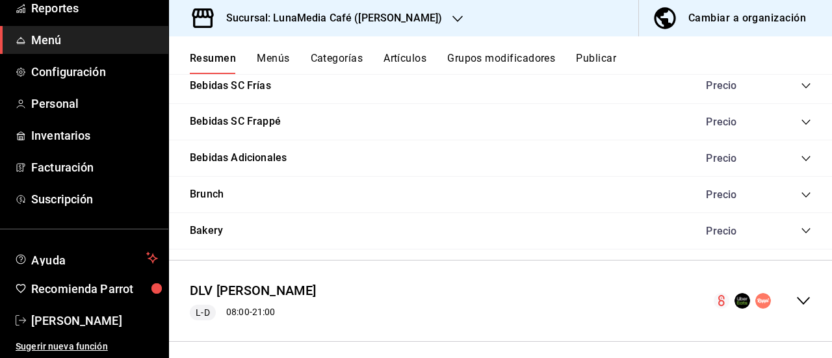
click at [795, 298] on icon "collapse-menu-row" at bounding box center [803, 301] width 16 height 16
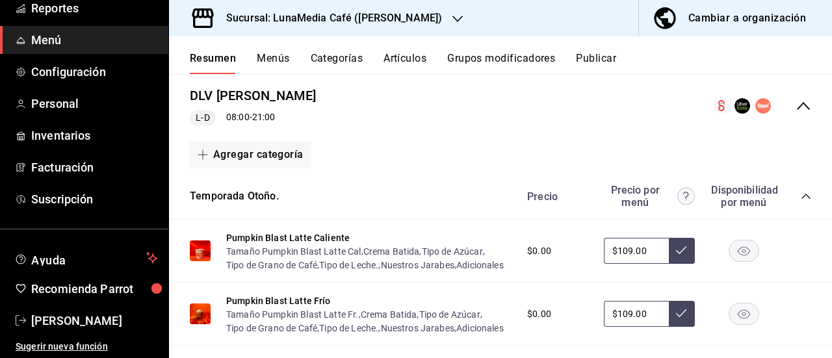
scroll to position [1494, 0]
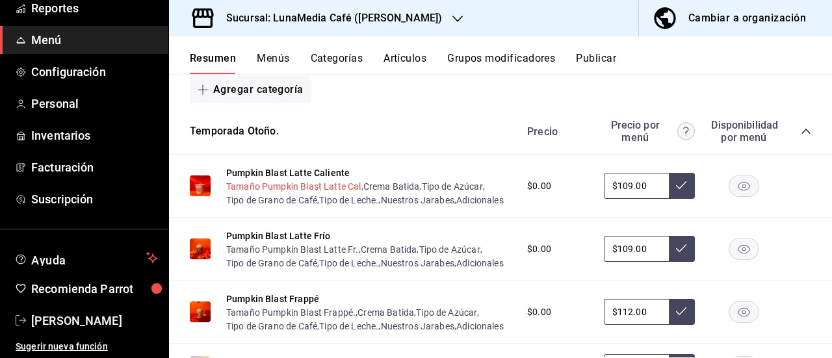
click at [311, 184] on button "Tamaño Pumpkin Blast Latte Cal" at bounding box center [293, 186] width 135 height 13
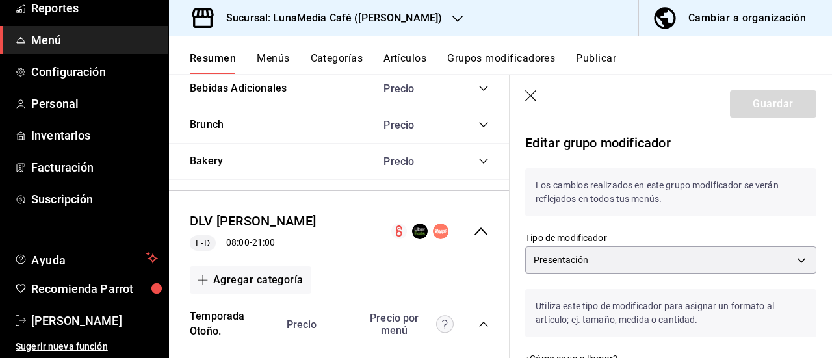
click at [529, 97] on icon "button" at bounding box center [531, 96] width 13 height 13
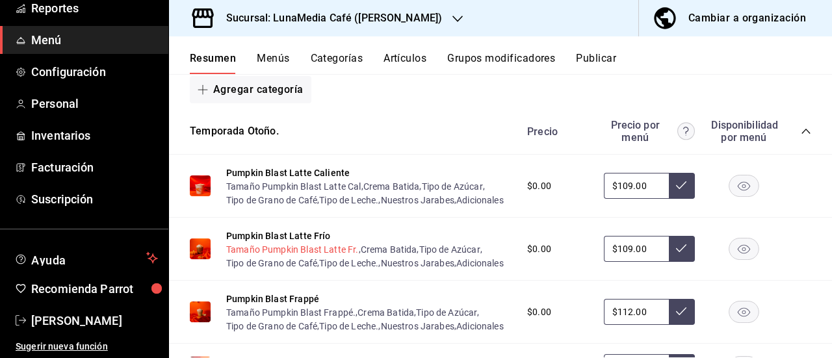
click at [282, 256] on button "Tamaño Pumpkin Blast Latte Fr." at bounding box center [292, 249] width 133 height 13
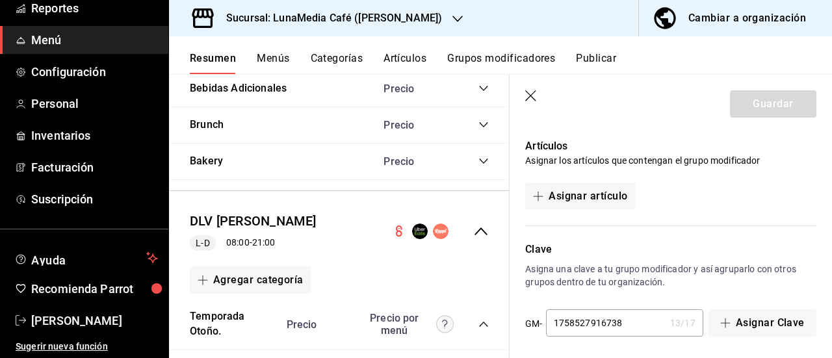
scroll to position [823, 0]
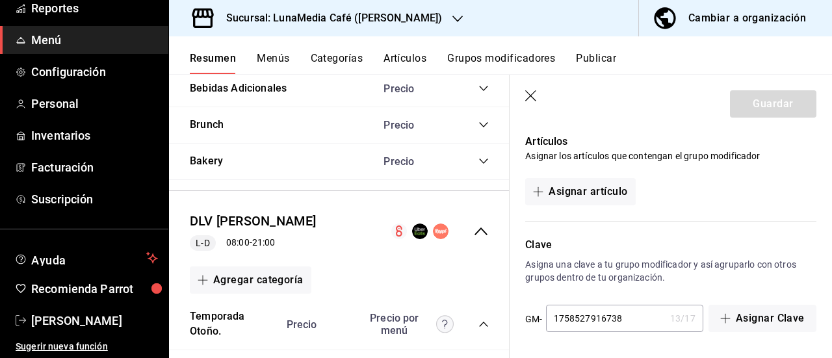
click at [527, 99] on icon "button" at bounding box center [530, 95] width 11 height 11
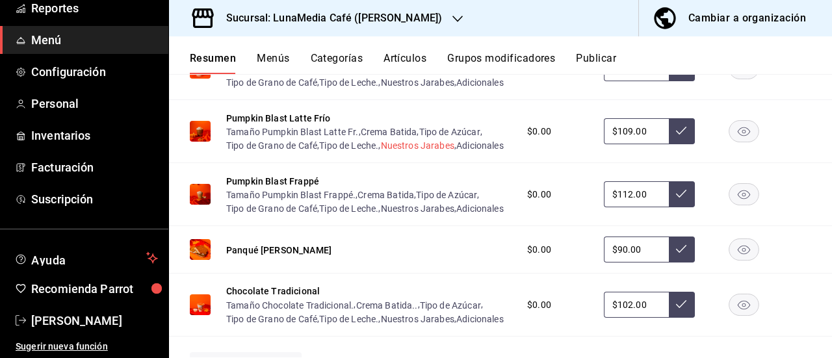
scroll to position [1624, 0]
